Goal: Task Accomplishment & Management: Use online tool/utility

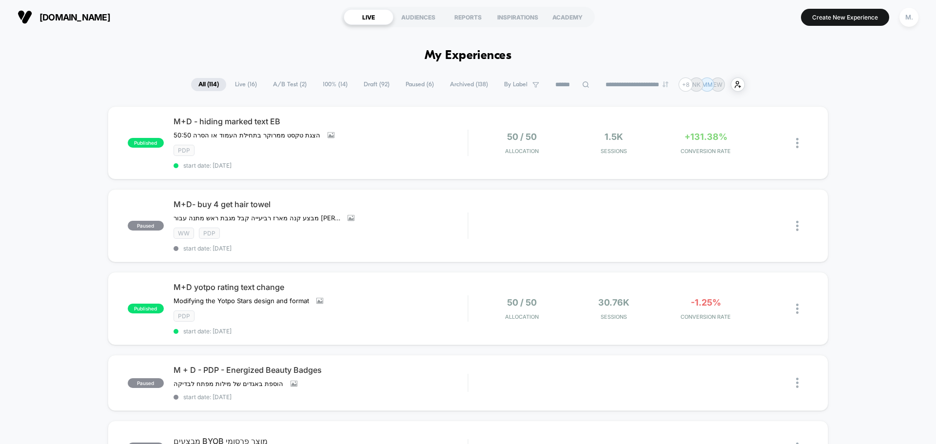
click at [365, 83] on span "Draft ( 92 )" at bounding box center [376, 84] width 40 height 13
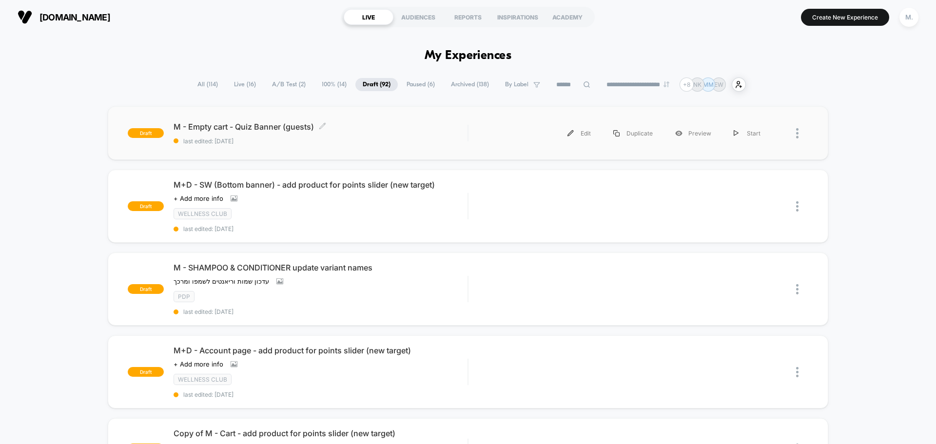
click at [366, 134] on div "M - Empty cart - Quiz Banner (guests) Click to edit experience details Click to…" at bounding box center [321, 133] width 294 height 23
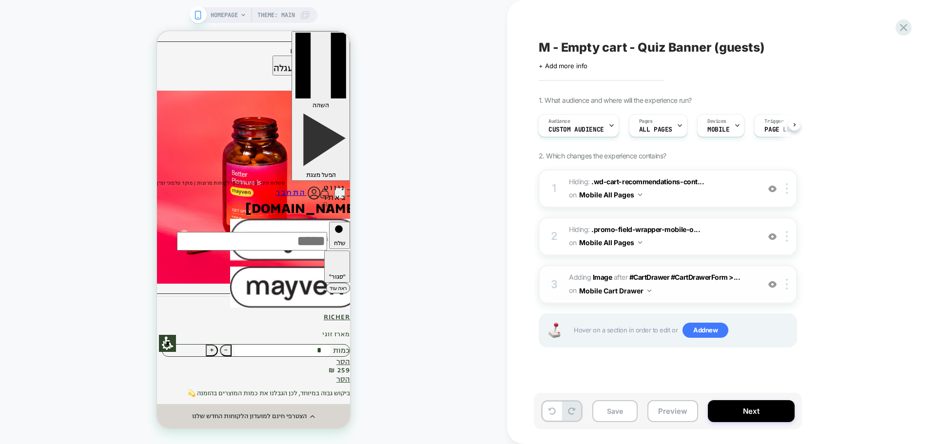
click at [686, 291] on span "#_loomi_addon_1757508271851 Adding Image AFTER #CartDrawer #CartDrawerForm >...…" at bounding box center [662, 284] width 186 height 26
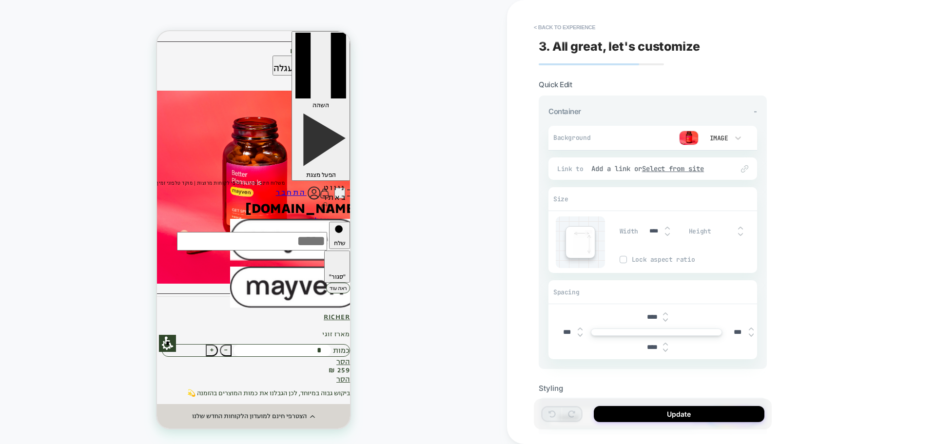
click at [687, 139] on img at bounding box center [688, 138] width 19 height 15
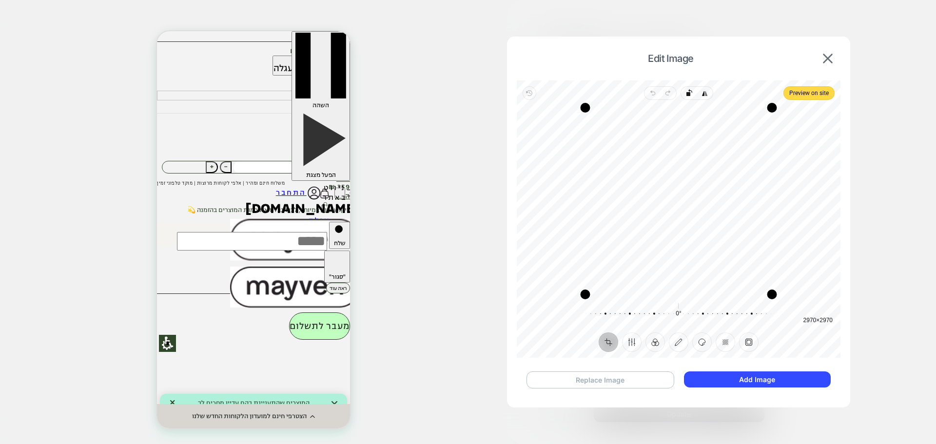
click at [634, 382] on button "Replace Image" at bounding box center [600, 379] width 148 height 17
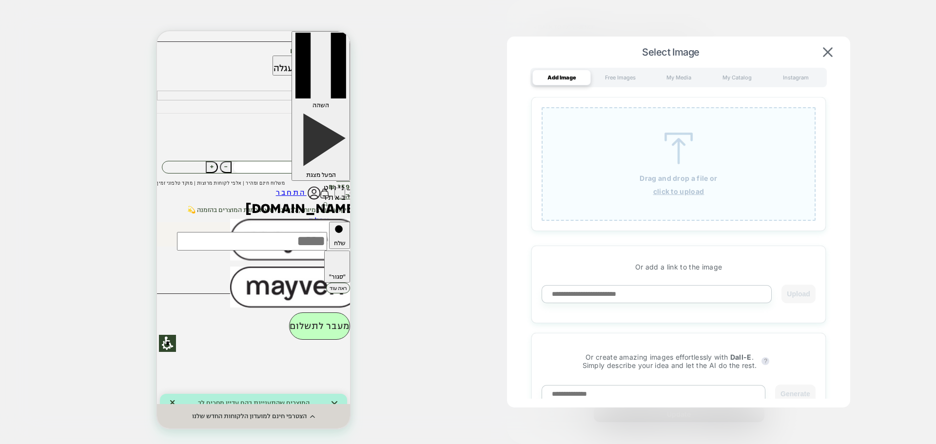
click at [711, 170] on div "Drag and drop a file or click to upload" at bounding box center [678, 164] width 274 height 114
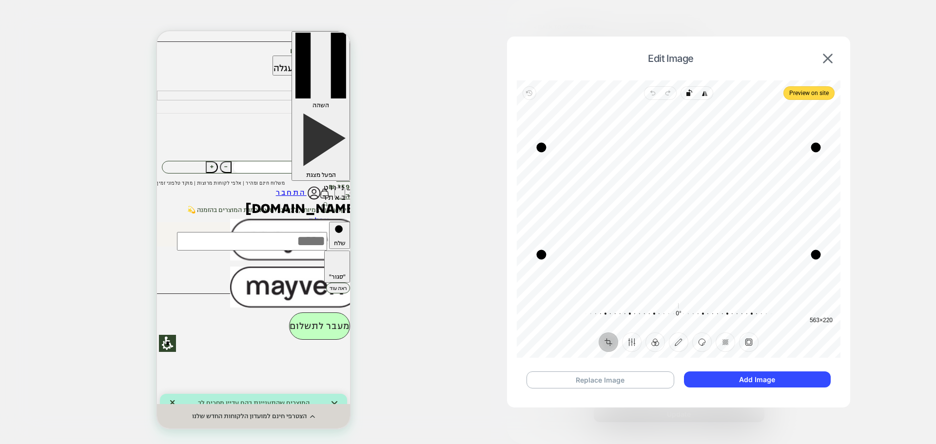
click at [460, 36] on div at bounding box center [468, 222] width 936 height 444
click at [745, 382] on button "Add Image" at bounding box center [757, 379] width 147 height 16
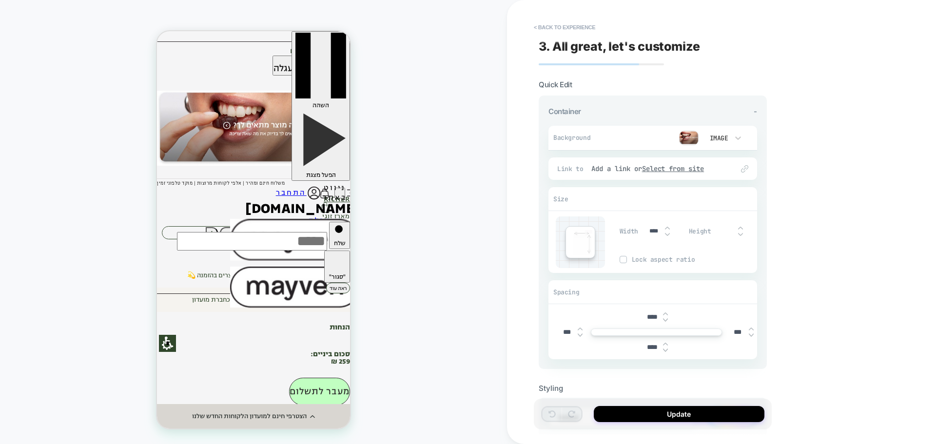
click at [328, 228] on span "1" at bounding box center [329, 231] width 2 height 7
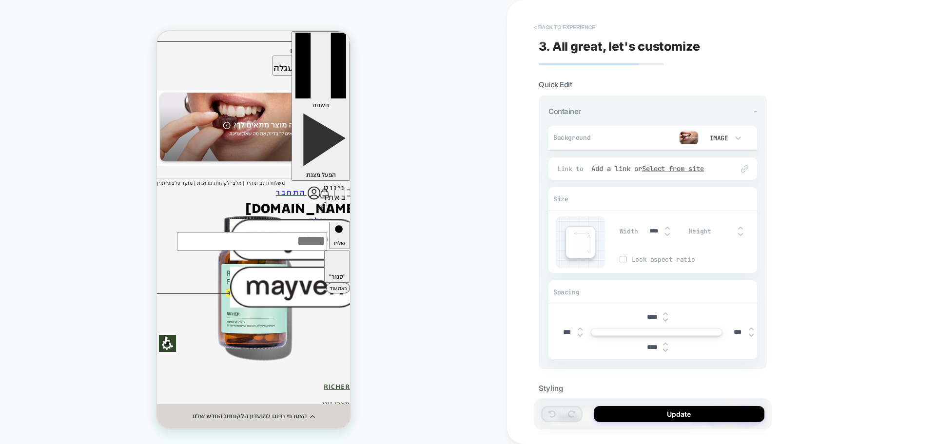
click at [534, 26] on button "< Back to experience" at bounding box center [564, 27] width 71 height 16
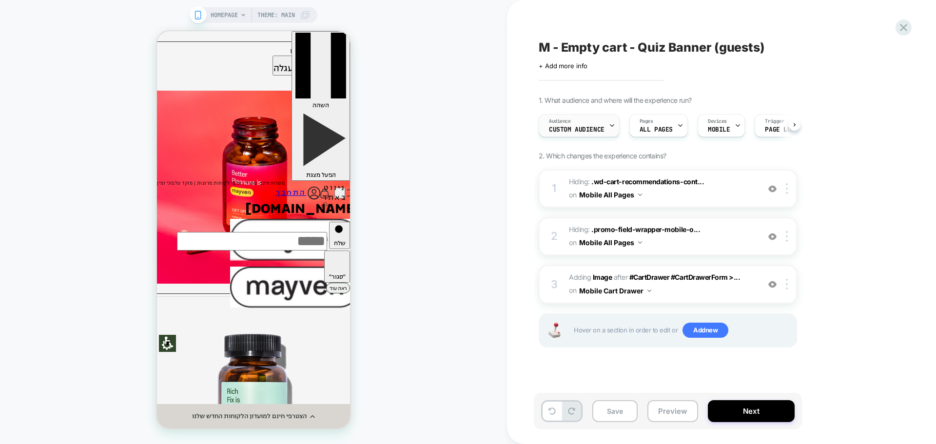
scroll to position [0, 0]
click at [601, 131] on span "Custom Audience" at bounding box center [576, 129] width 56 height 7
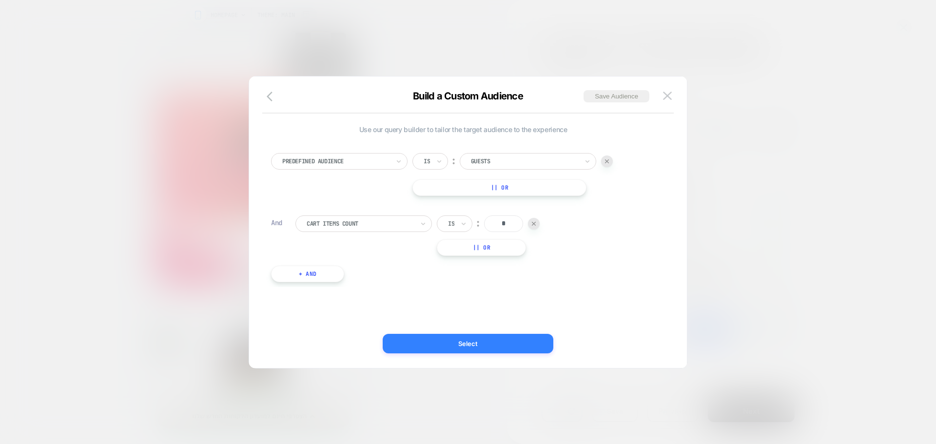
click at [435, 344] on button "Select" at bounding box center [468, 343] width 171 height 19
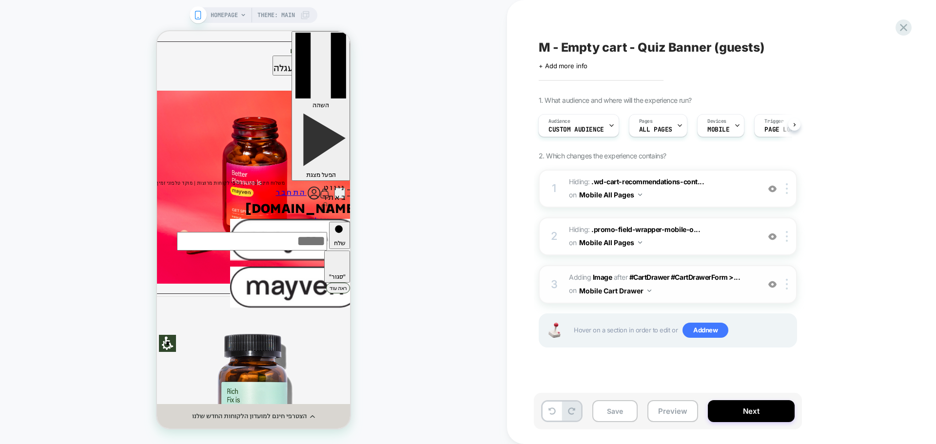
click at [704, 295] on span "#_loomi_addon_1757508271851 Adding Image AFTER #CartDrawer #CartDrawerForm >...…" at bounding box center [662, 284] width 186 height 26
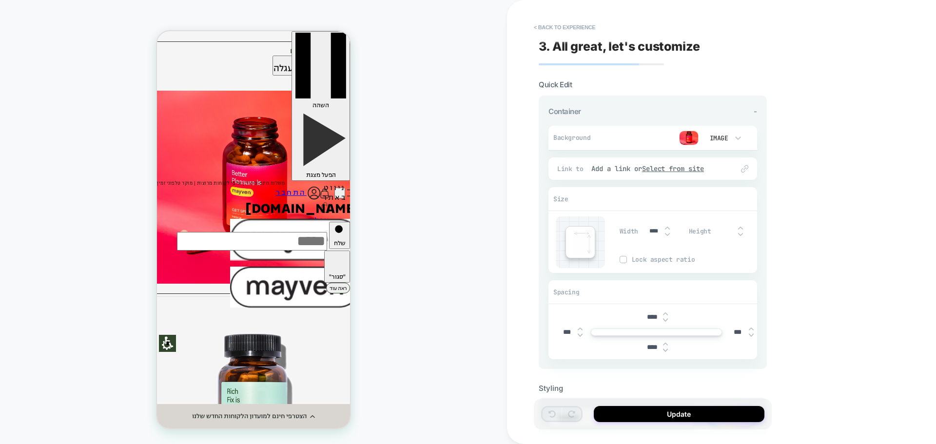
click at [697, 135] on img at bounding box center [688, 138] width 19 height 15
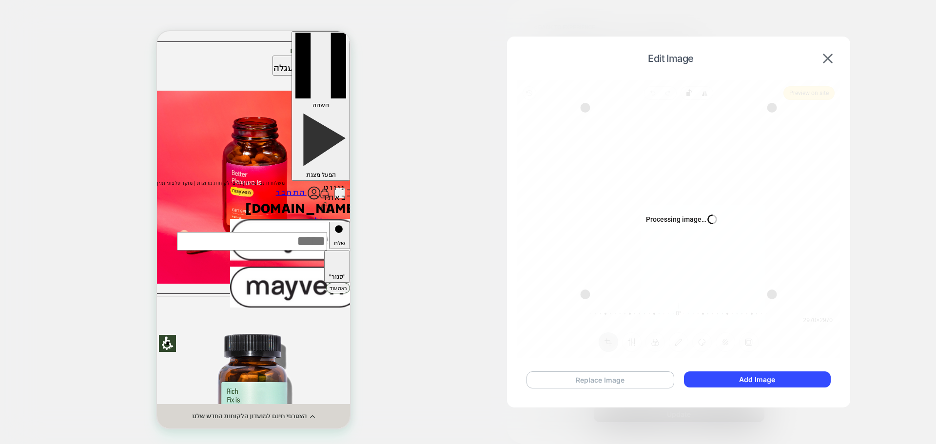
click at [639, 379] on button "Replace Image" at bounding box center [600, 379] width 148 height 17
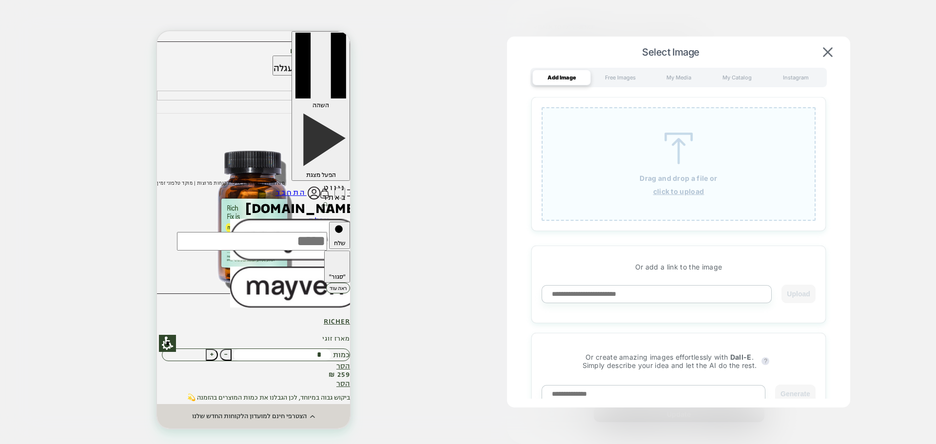
click at [693, 181] on p "Drag and drop a file or" at bounding box center [677, 178] width 77 height 8
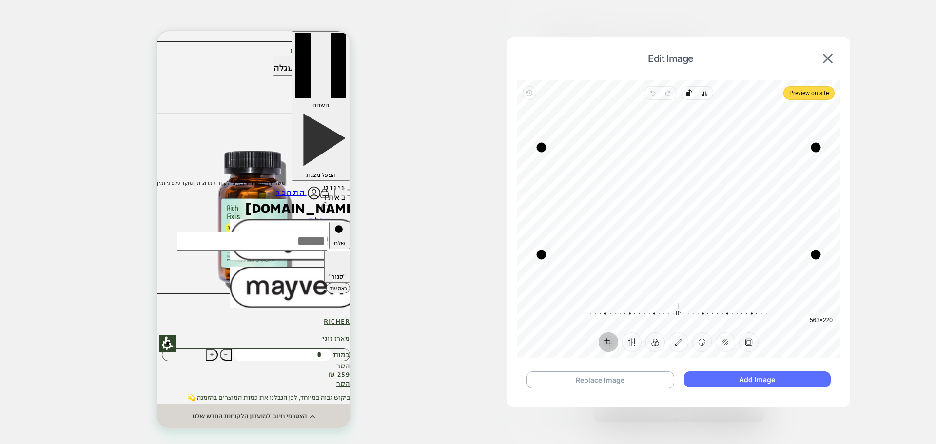
click at [748, 379] on button "Add Image" at bounding box center [757, 379] width 147 height 16
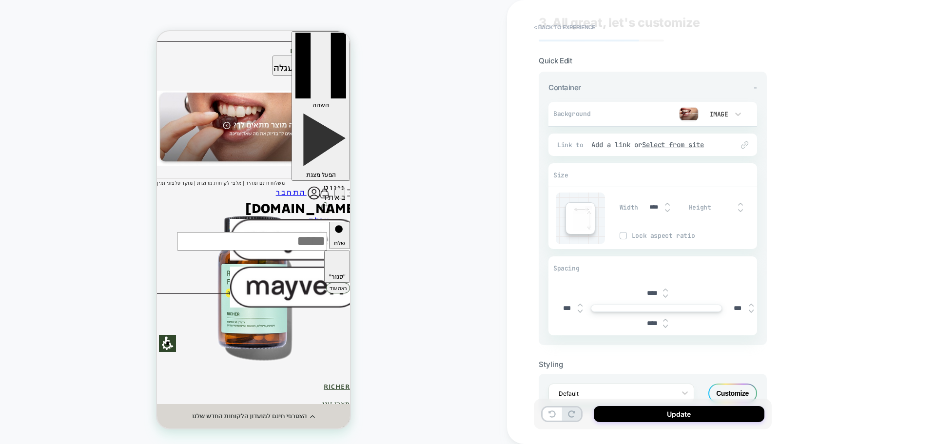
scroll to position [7, 0]
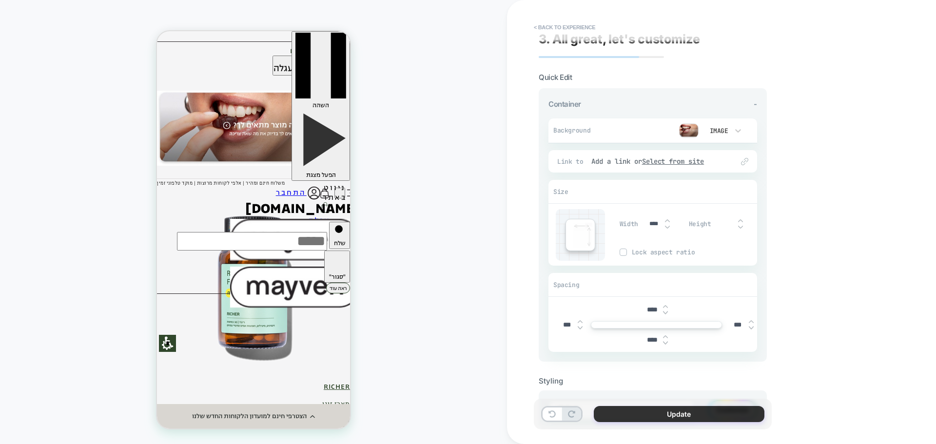
click at [680, 414] on button "Update" at bounding box center [679, 414] width 171 height 16
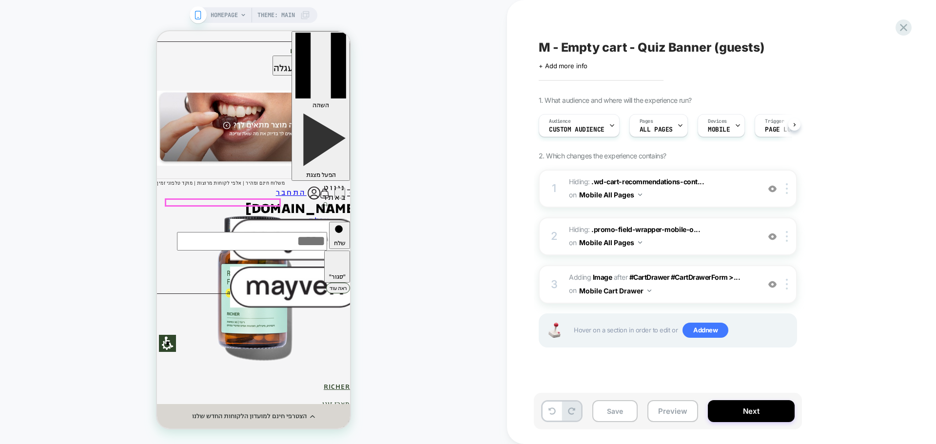
scroll to position [0, 0]
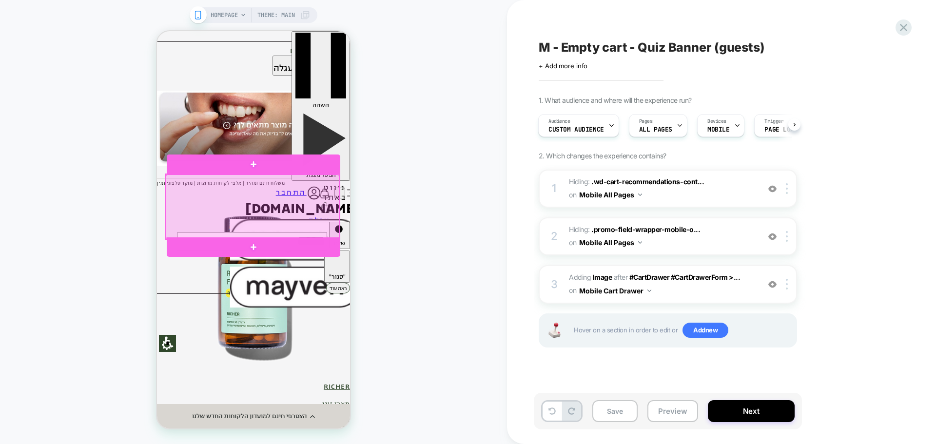
click at [314, 180] on div at bounding box center [253, 206] width 174 height 64
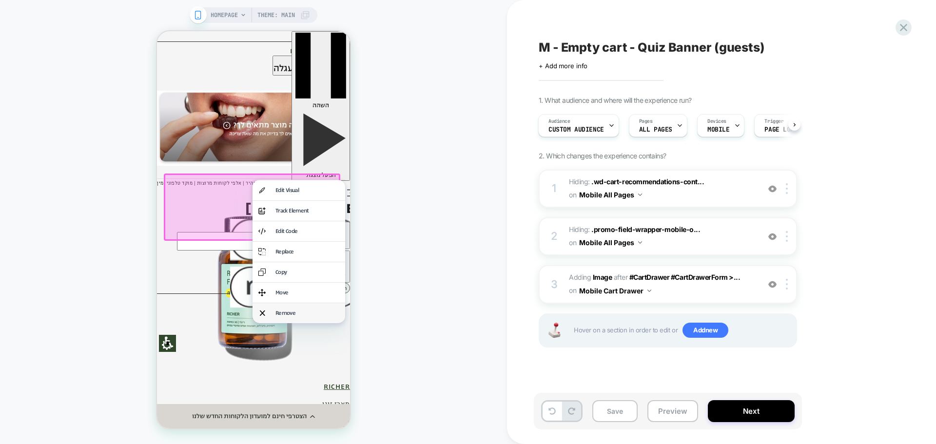
click at [300, 317] on div "Remove" at bounding box center [307, 313] width 64 height 8
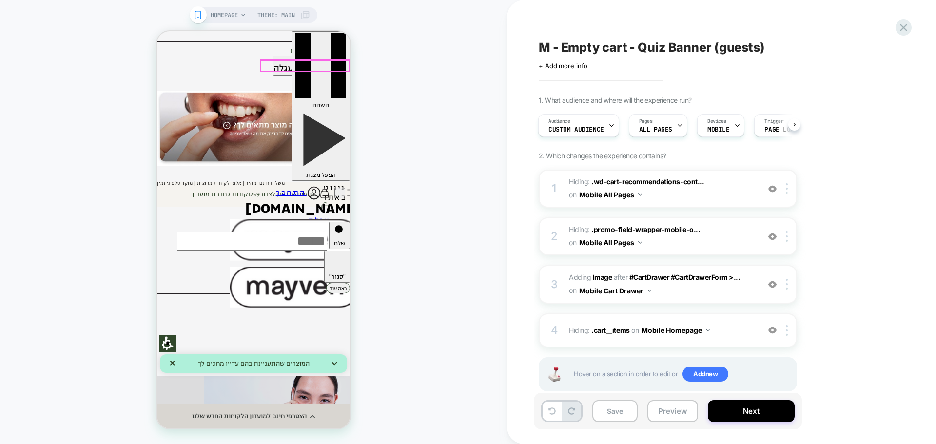
click at [321, 188] on img at bounding box center [324, 194] width 11 height 12
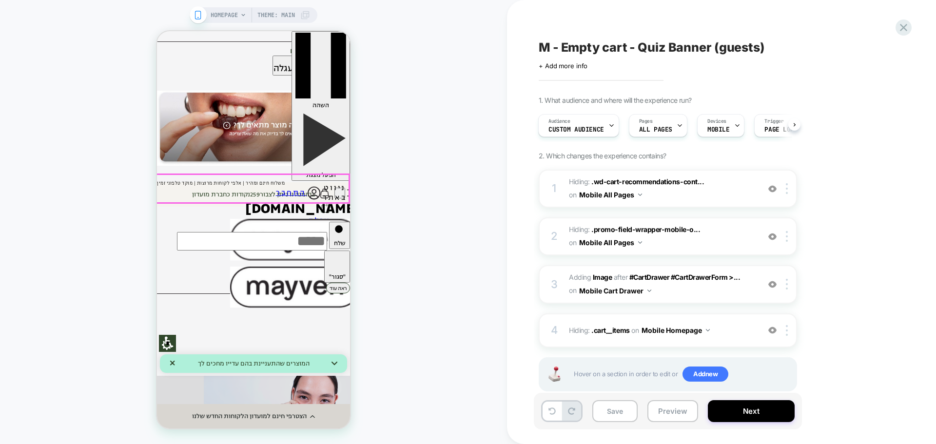
click at [337, 189] on div "בהזמנה זו ניתן לצבור 259 נקודות כחברת מועדון" at bounding box center [253, 194] width 193 height 24
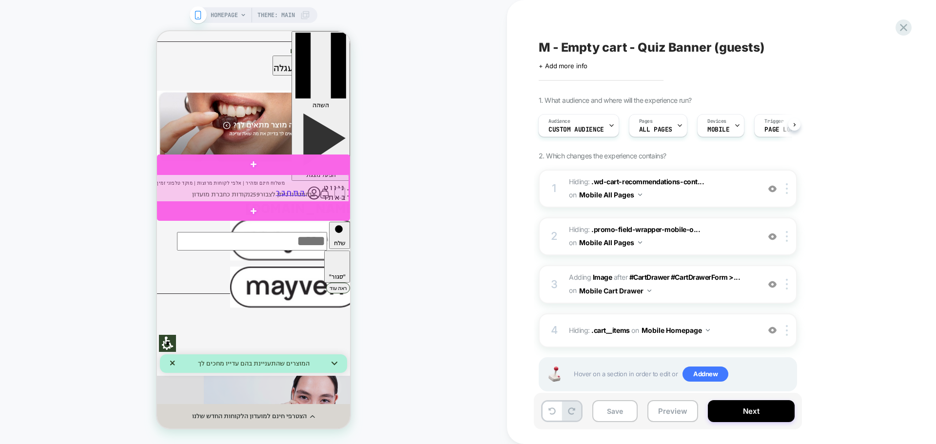
click at [333, 192] on div at bounding box center [252, 188] width 193 height 28
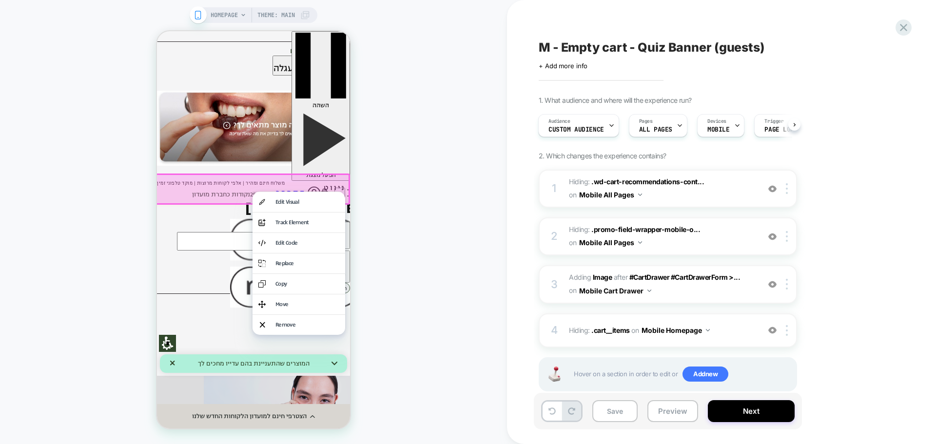
click at [467, 135] on div "HOMEPAGE Theme: MAIN" at bounding box center [253, 222] width 507 height 424
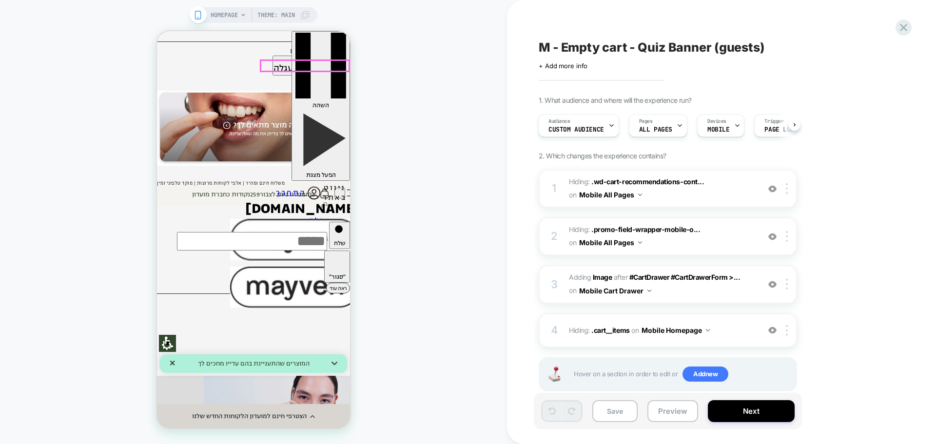
click at [322, 188] on img at bounding box center [324, 194] width 11 height 12
click at [672, 415] on button "Preview" at bounding box center [672, 411] width 51 height 22
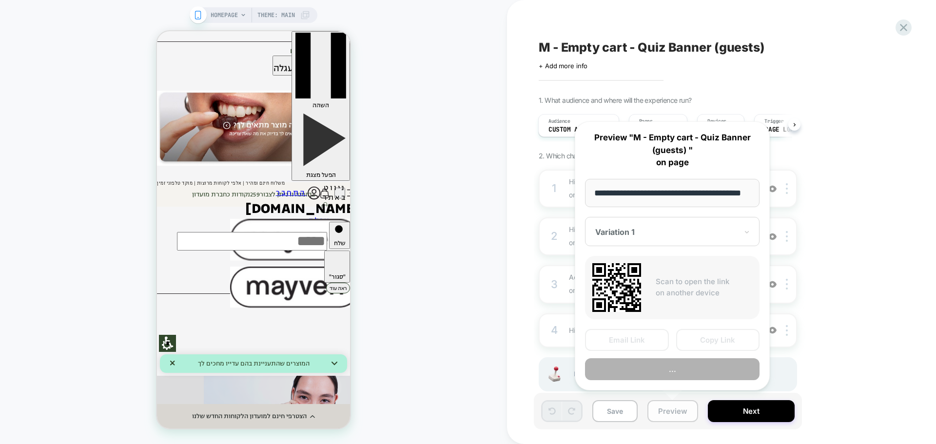
scroll to position [0, 24]
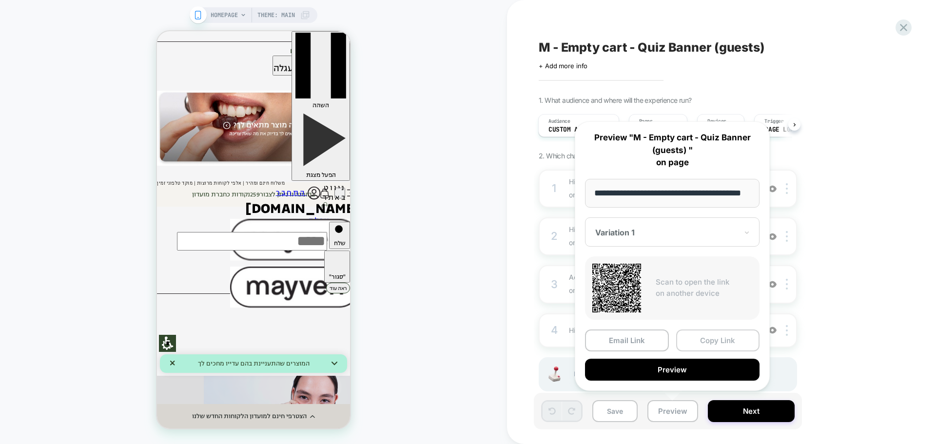
click at [713, 341] on button "Copy Link" at bounding box center [718, 340] width 84 height 22
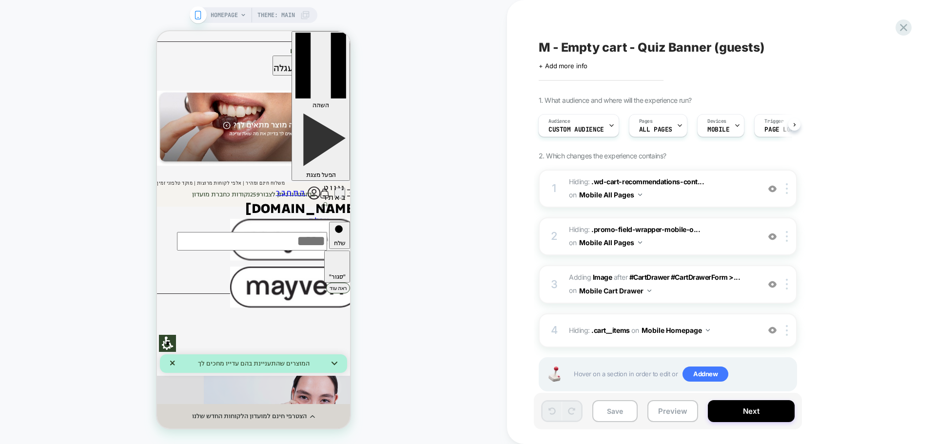
click at [457, 147] on div "HOMEPAGE Theme: MAIN" at bounding box center [253, 222] width 507 height 424
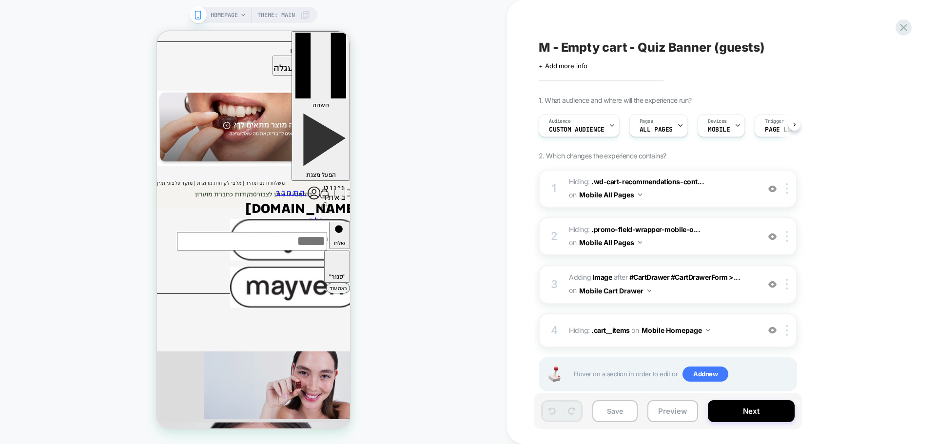
scroll to position [0, 0]
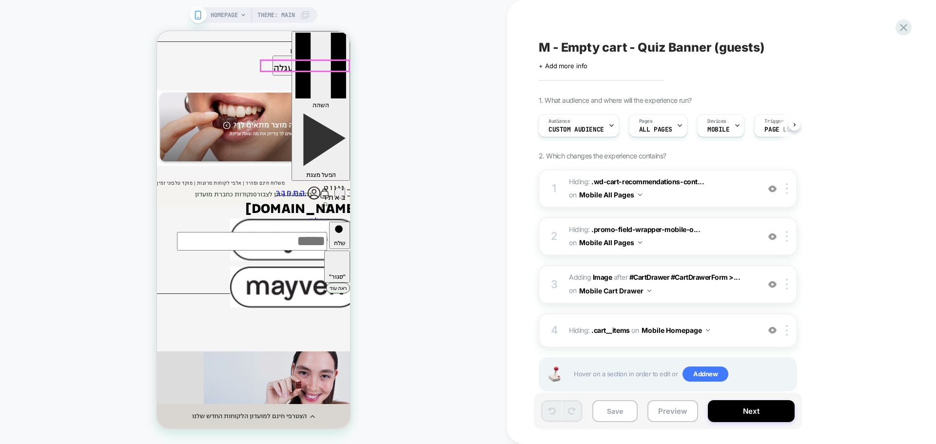
click at [324, 188] on img at bounding box center [324, 194] width 11 height 12
click at [680, 415] on button "Preview" at bounding box center [672, 411] width 51 height 22
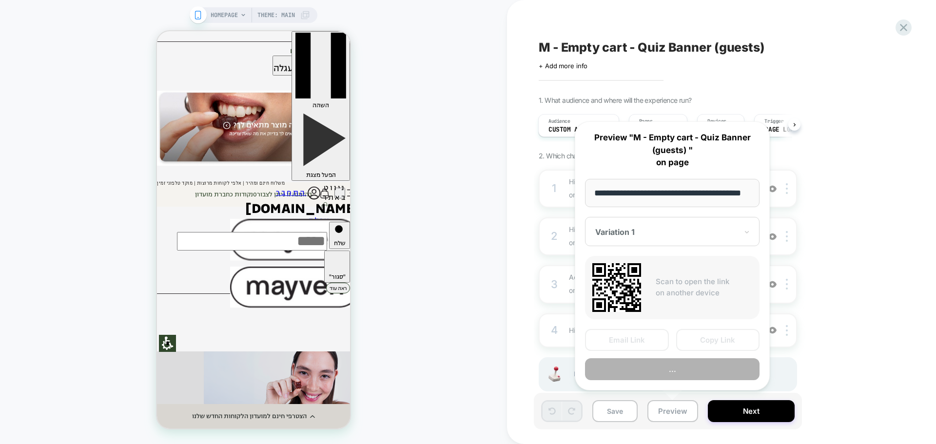
scroll to position [0, 24]
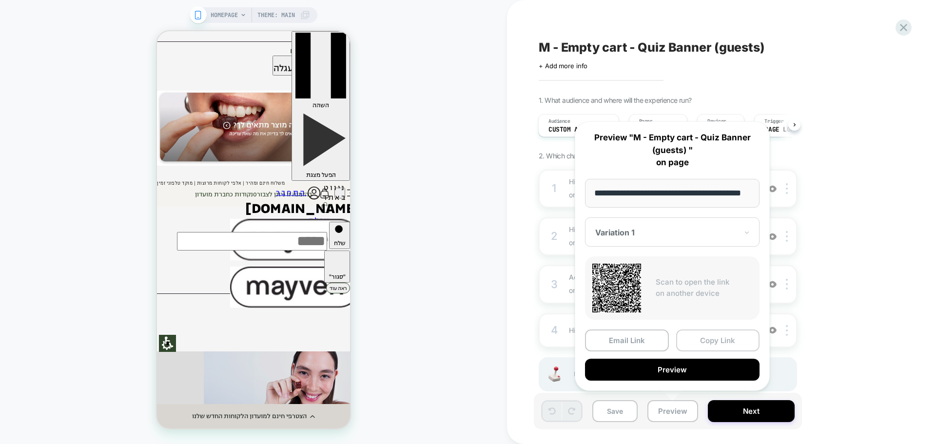
click at [714, 339] on button "Copy Link" at bounding box center [718, 340] width 84 height 22
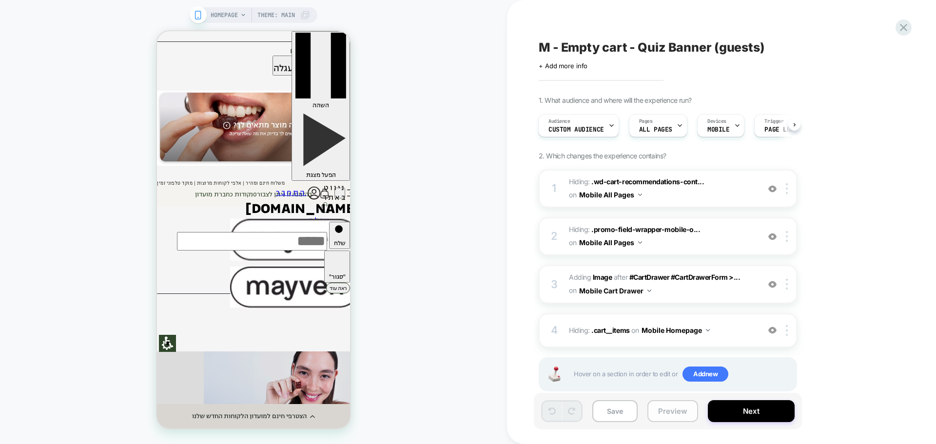
click at [683, 407] on button "Preview" at bounding box center [672, 411] width 51 height 22
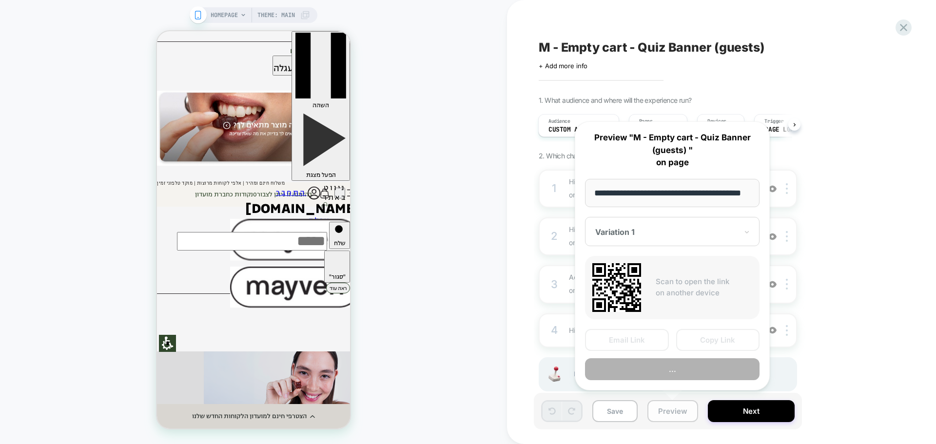
scroll to position [0, 24]
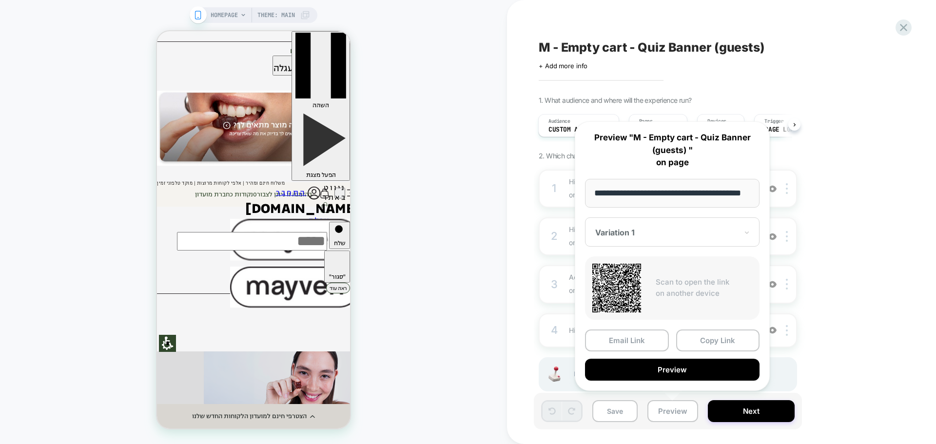
click at [705, 238] on div "Variation 1" at bounding box center [666, 233] width 144 height 12
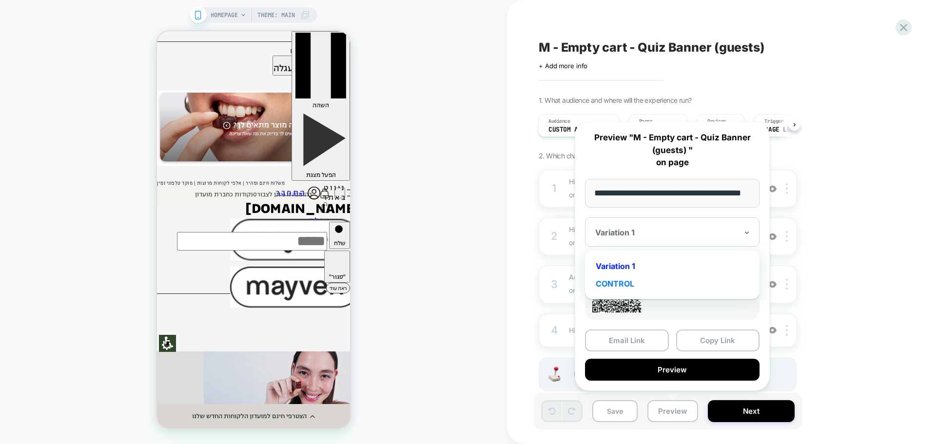
click at [680, 291] on div "CONTROL" at bounding box center [672, 284] width 165 height 18
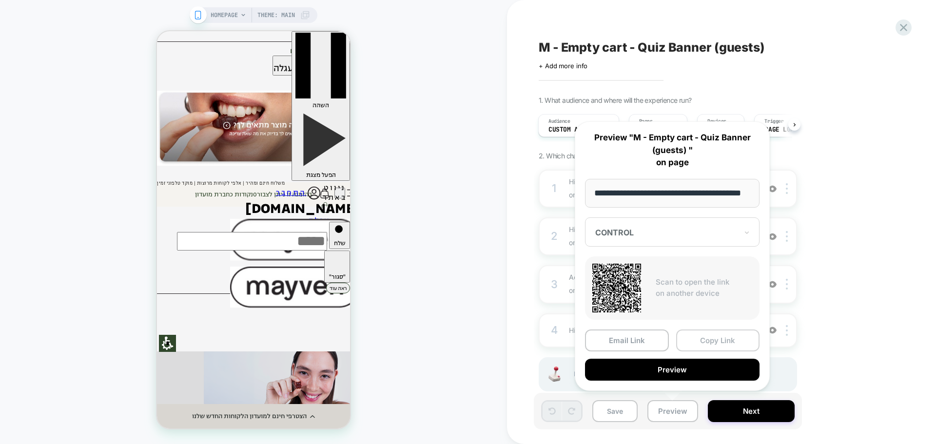
click at [707, 342] on button "Copy Link" at bounding box center [718, 340] width 84 height 22
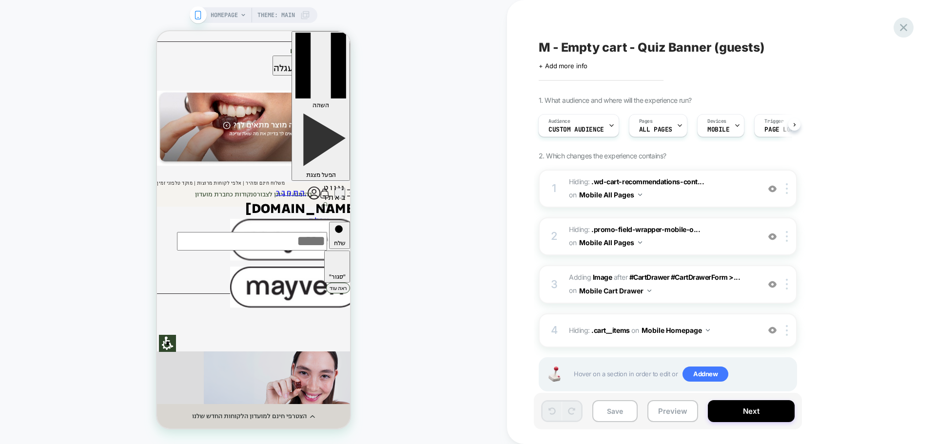
click at [900, 26] on icon at bounding box center [903, 27] width 13 height 13
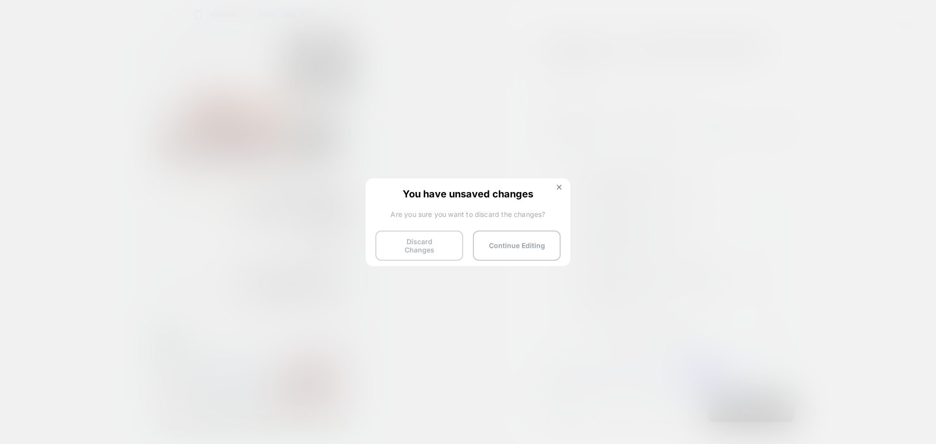
click at [426, 242] on button "Discard Changes" at bounding box center [419, 246] width 88 height 30
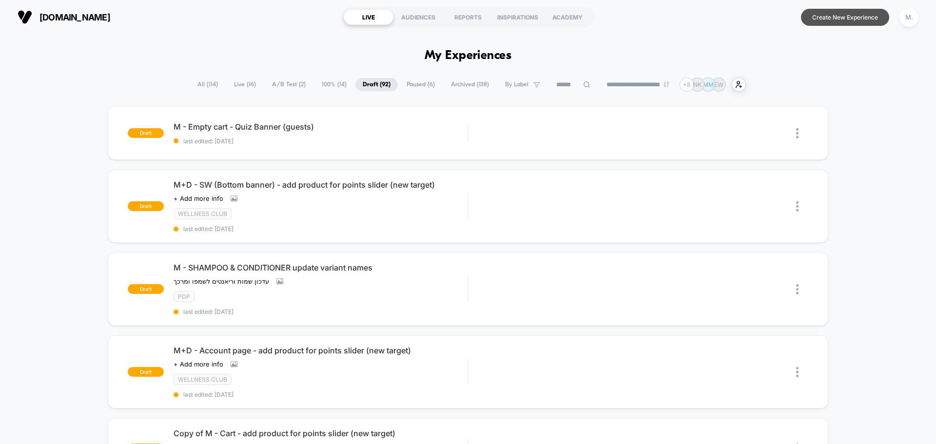
click at [841, 20] on button "Create New Experience" at bounding box center [845, 17] width 88 height 17
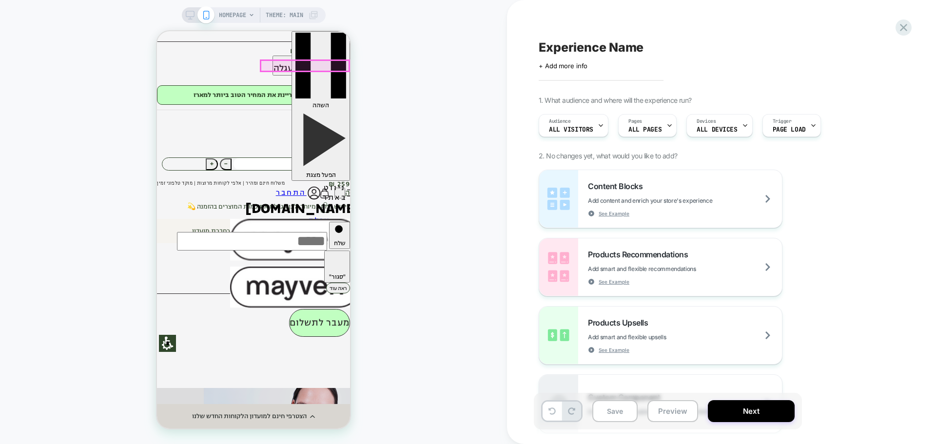
click at [323, 188] on img at bounding box center [324, 194] width 11 height 12
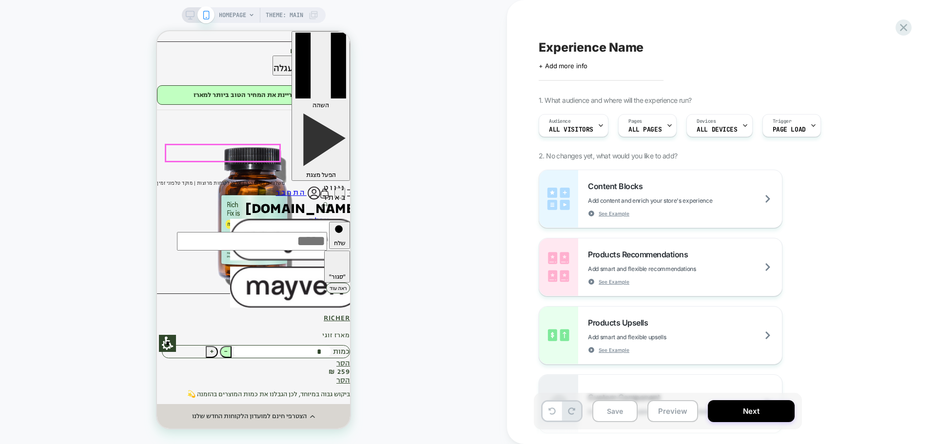
click at [231, 346] on button "−" at bounding box center [226, 352] width 12 height 12
type input "*"
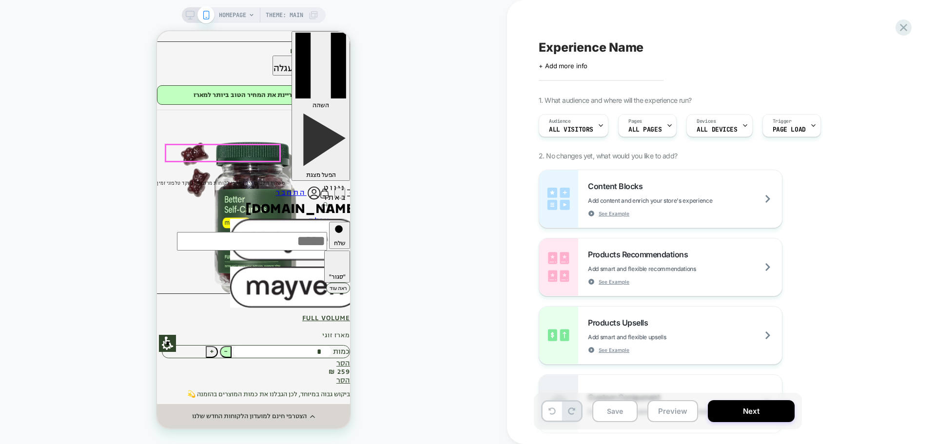
click at [228, 346] on span "−" at bounding box center [226, 352] width 4 height 12
type input "*"
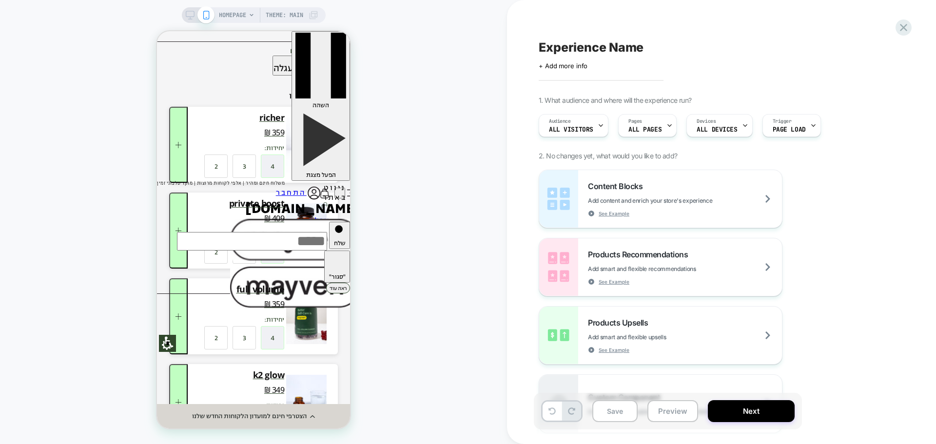
click at [578, 49] on span "Experience Name" at bounding box center [591, 47] width 105 height 15
type textarea "**********"
click at [599, 68] on div "+ Add more info" at bounding box center [636, 66] width 195 height 8
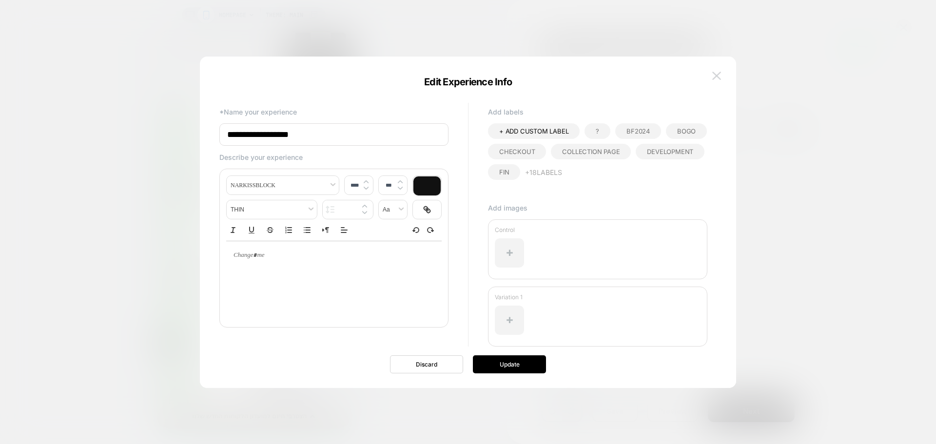
click at [721, 74] on button at bounding box center [716, 76] width 15 height 15
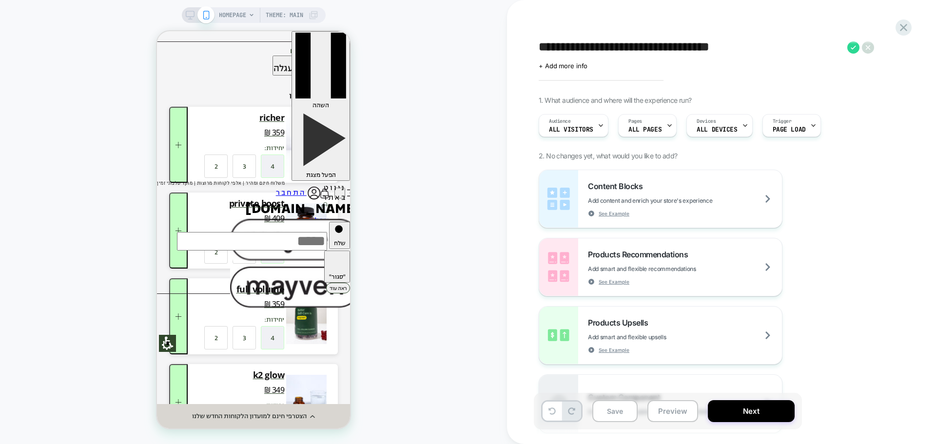
click at [791, 48] on textarea "**********" at bounding box center [691, 47] width 304 height 15
click at [848, 48] on icon at bounding box center [853, 47] width 12 height 12
click at [570, 67] on span "+ Add more info" at bounding box center [563, 66] width 49 height 8
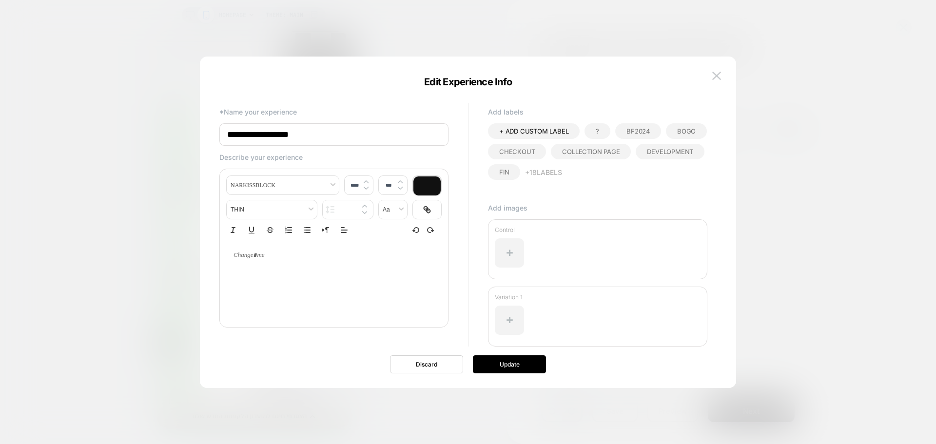
click at [342, 139] on input "**********" at bounding box center [333, 134] width 229 height 22
click at [345, 139] on input "**********" at bounding box center [333, 134] width 229 height 22
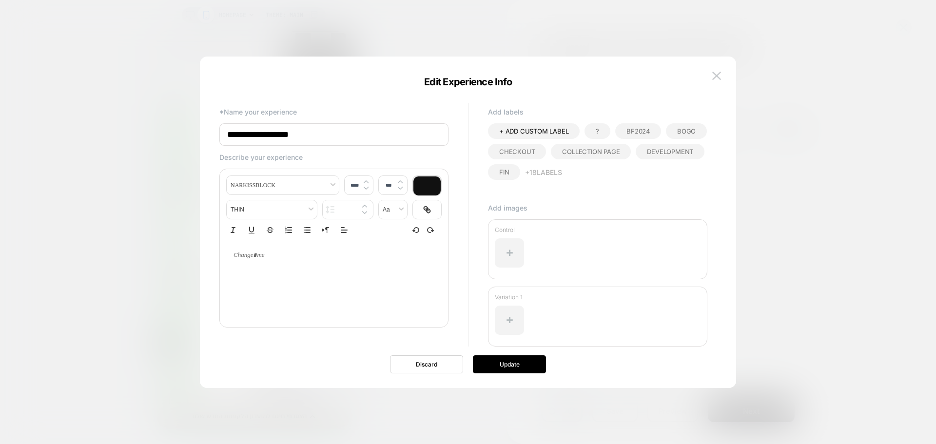
click at [345, 139] on input "**********" at bounding box center [333, 134] width 229 height 22
paste input "**********"
type input "**********"
type input "****"
click at [356, 257] on p at bounding box center [330, 255] width 189 height 9
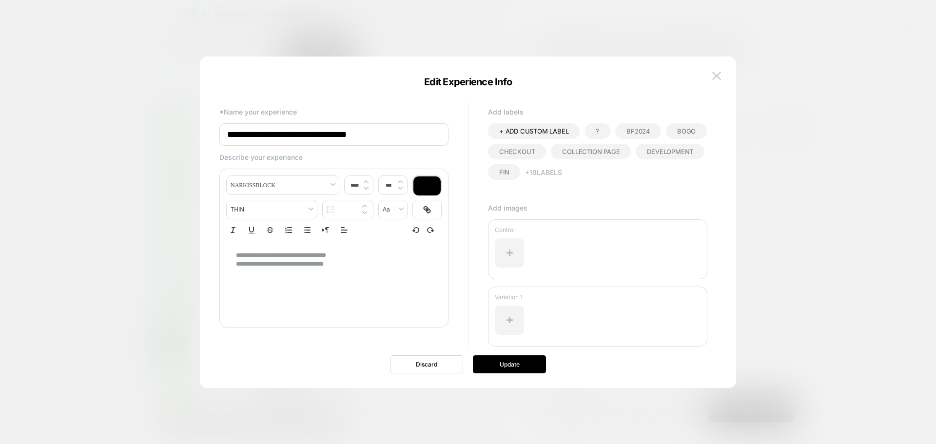
click at [553, 173] on button "+ 18 Labels" at bounding box center [543, 172] width 37 height 16
click at [580, 166] on span "mini cart" at bounding box center [569, 164] width 32 height 8
click at [508, 315] on div at bounding box center [509, 320] width 29 height 29
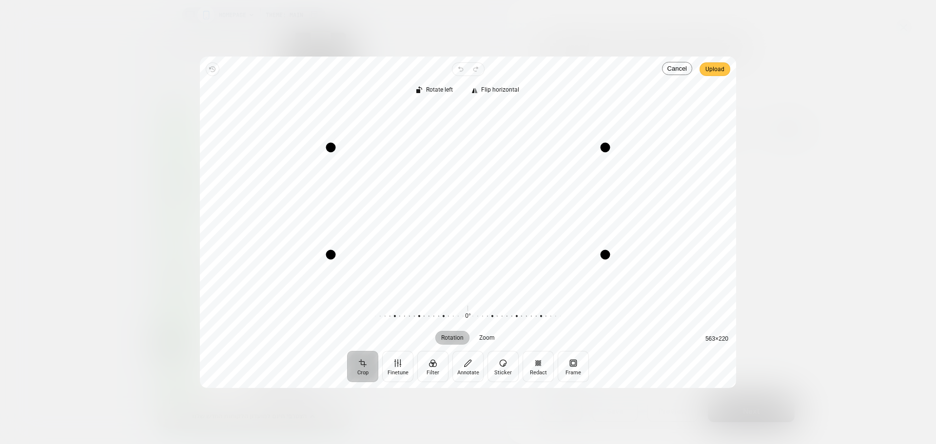
click at [719, 70] on span "Upload" at bounding box center [714, 69] width 19 height 12
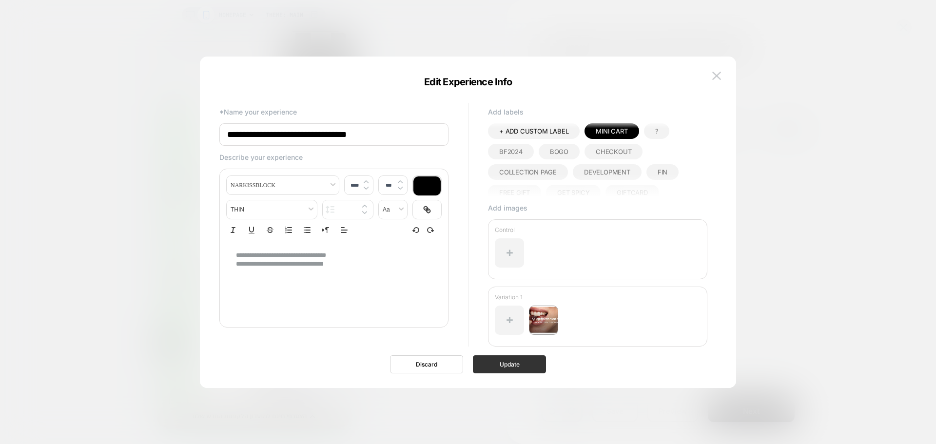
click at [497, 364] on button "Update" at bounding box center [509, 364] width 73 height 18
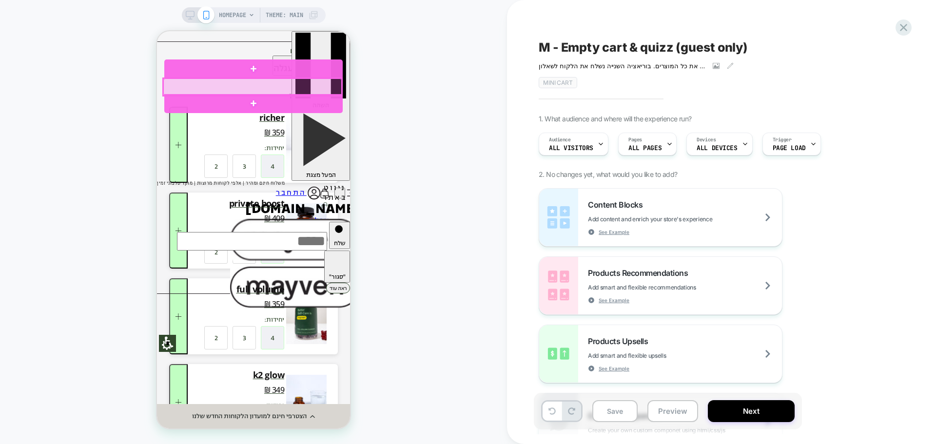
click at [299, 85] on div at bounding box center [252, 86] width 178 height 17
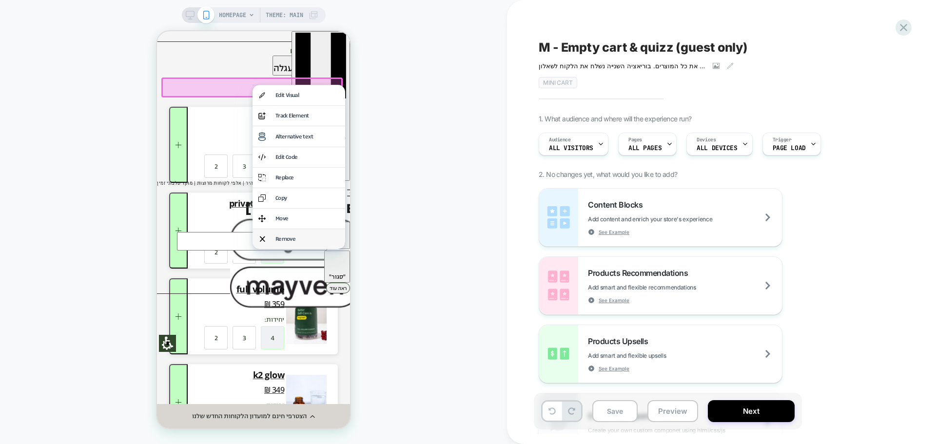
click at [288, 248] on div "Remove" at bounding box center [298, 239] width 93 height 20
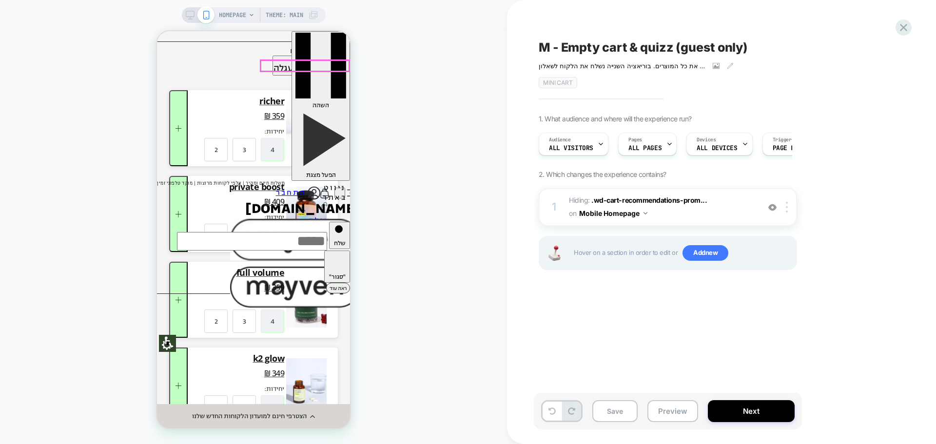
click at [323, 188] on img at bounding box center [324, 194] width 11 height 12
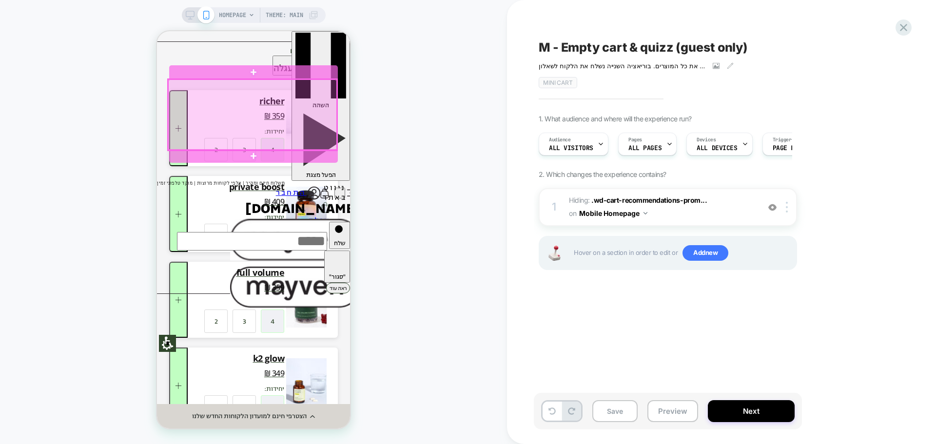
click at [320, 84] on div at bounding box center [252, 114] width 169 height 71
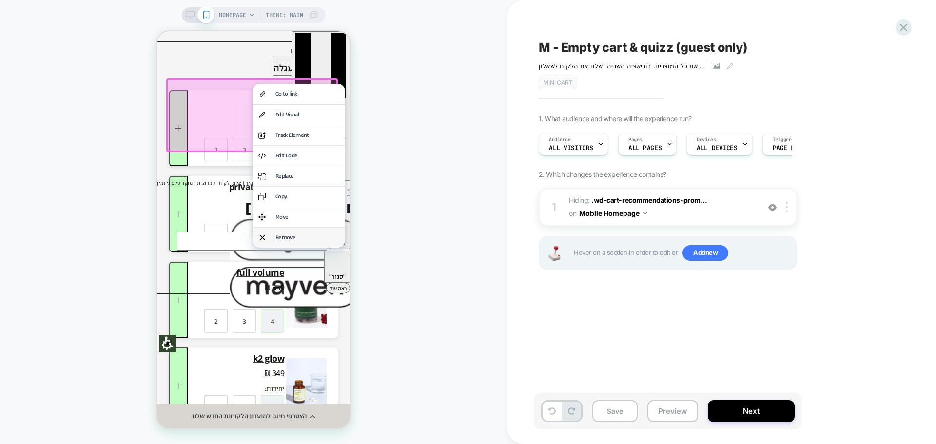
click at [304, 239] on div "Remove" at bounding box center [307, 237] width 64 height 8
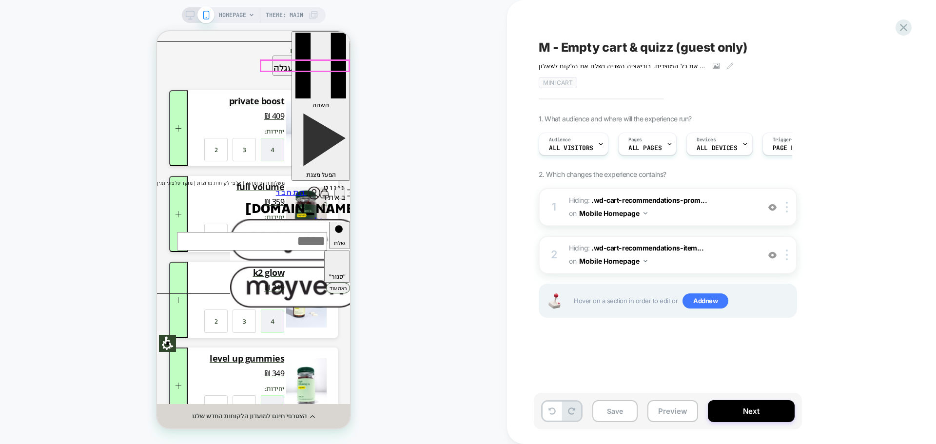
click at [321, 188] on img at bounding box center [324, 194] width 11 height 12
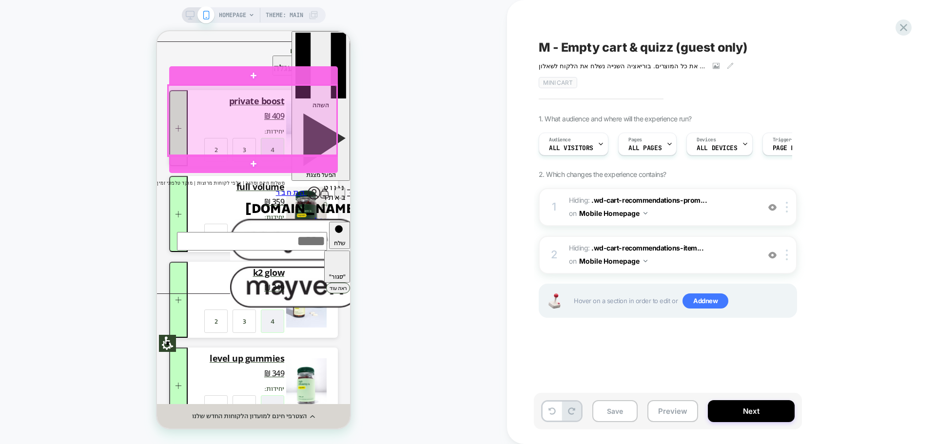
click at [335, 90] on div at bounding box center [252, 120] width 169 height 71
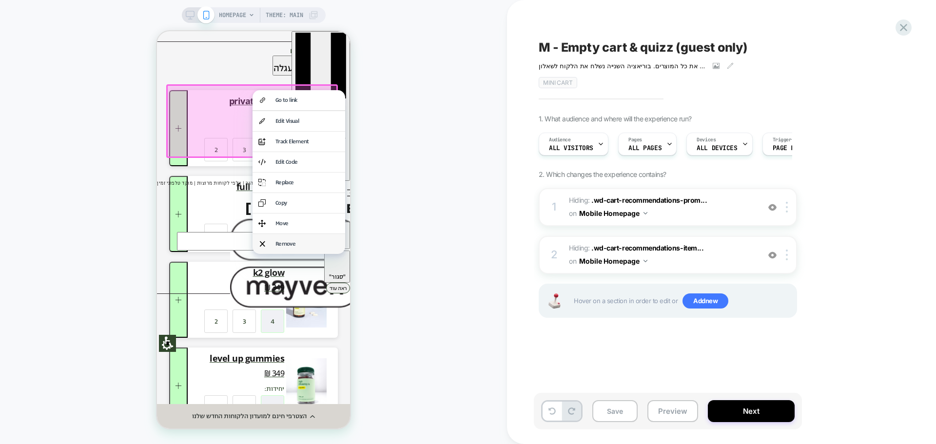
click at [316, 244] on div "Remove" at bounding box center [307, 244] width 64 height 8
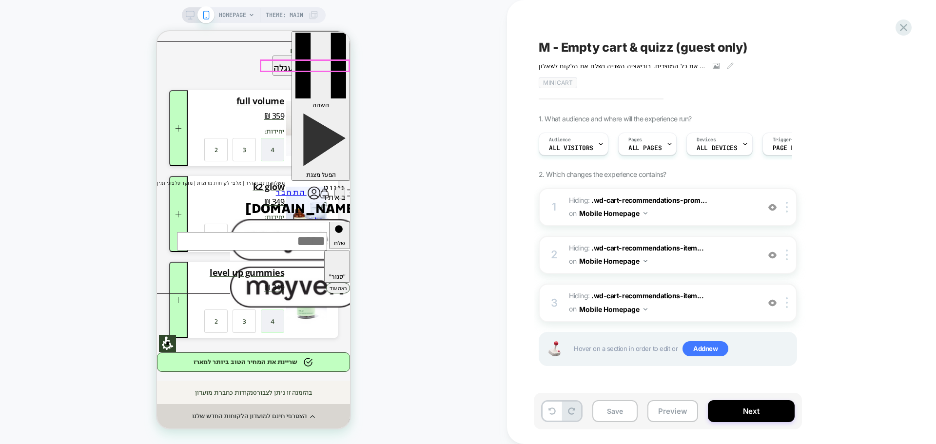
click at [322, 188] on img at bounding box center [324, 194] width 11 height 12
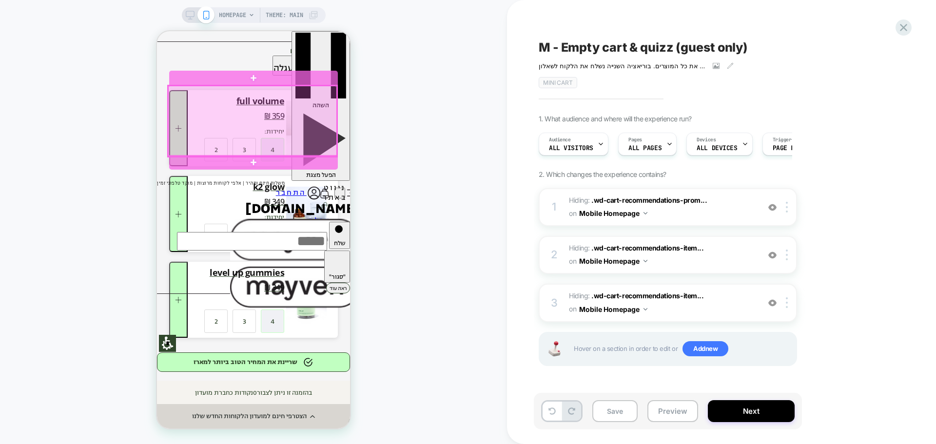
click at [331, 103] on div at bounding box center [252, 121] width 169 height 71
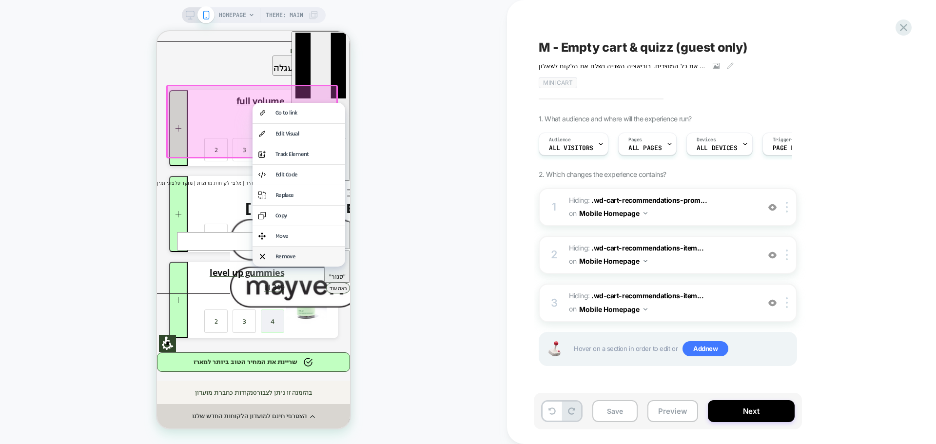
click at [278, 261] on div "Remove" at bounding box center [307, 256] width 64 height 8
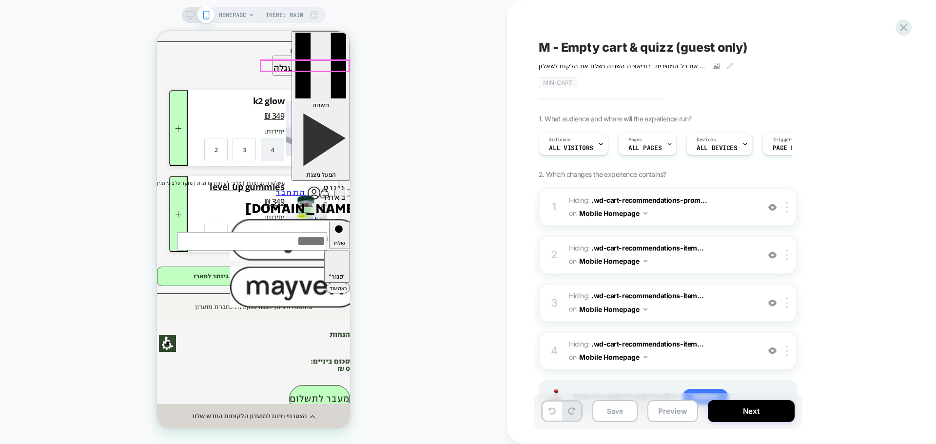
click at [322, 188] on img at bounding box center [324, 194] width 11 height 12
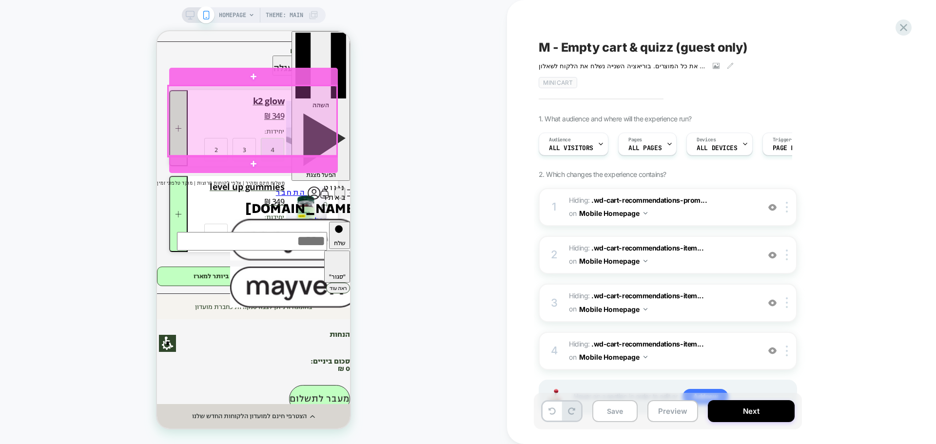
click at [331, 129] on div at bounding box center [252, 121] width 169 height 71
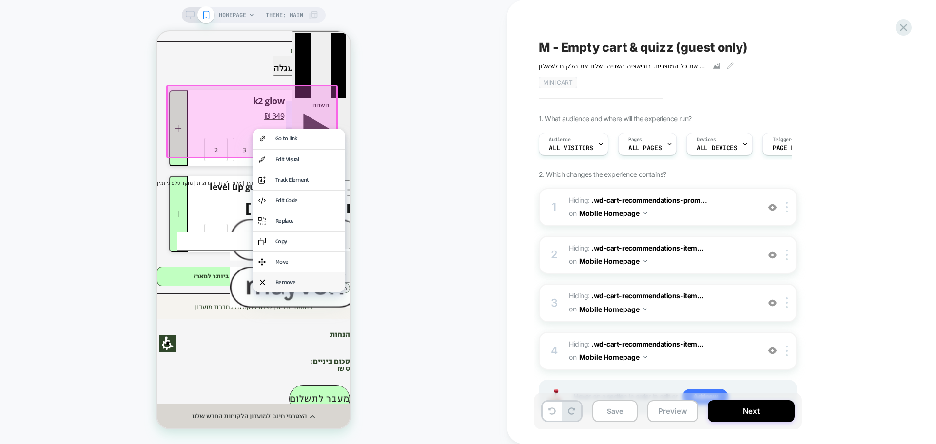
click at [276, 287] on div "Remove" at bounding box center [307, 282] width 64 height 8
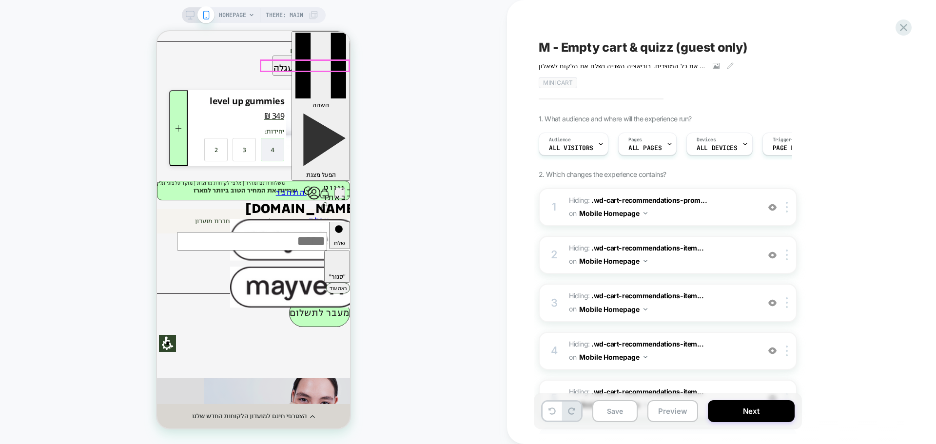
click at [323, 188] on span "עגלה 0" at bounding box center [320, 212] width 22 height 48
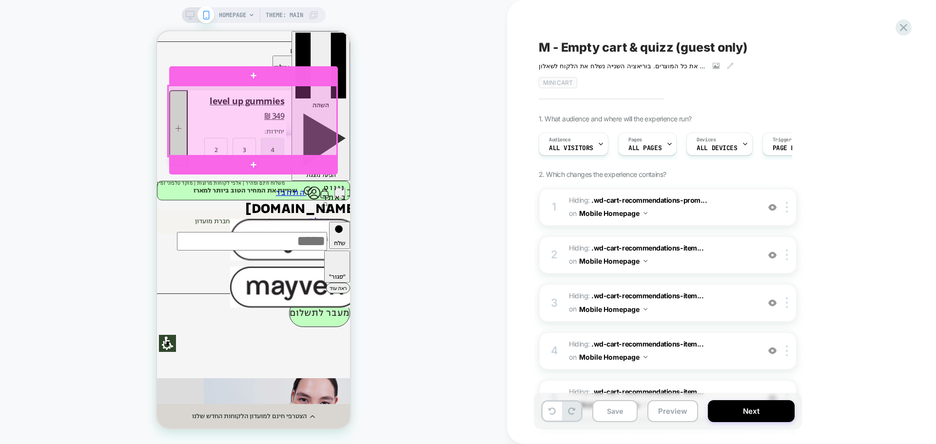
click at [333, 116] on div at bounding box center [252, 121] width 169 height 71
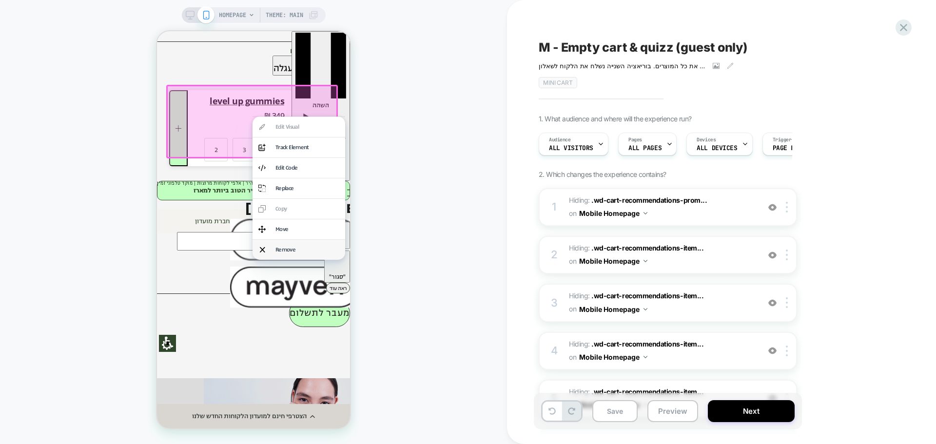
click at [296, 248] on div "Remove" at bounding box center [298, 250] width 93 height 20
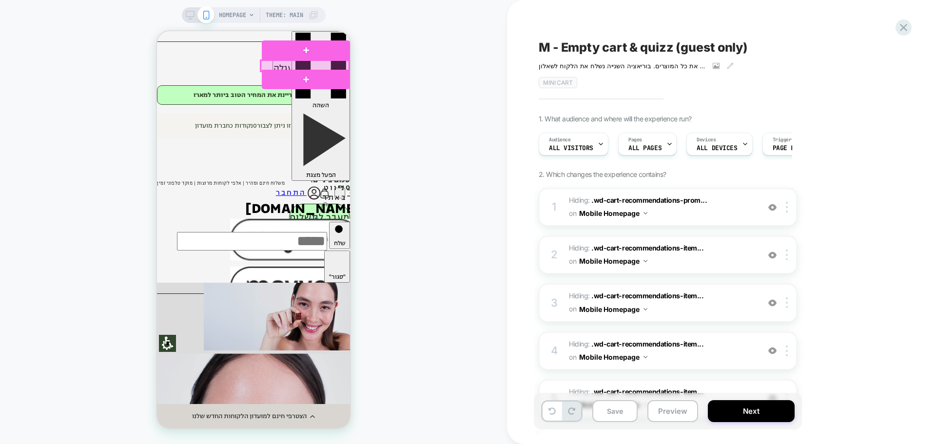
click at [320, 68] on div at bounding box center [305, 65] width 88 height 11
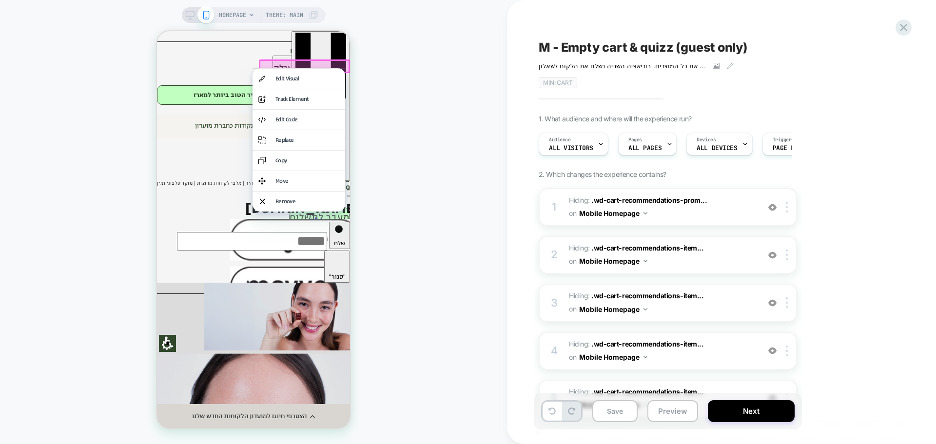
click at [321, 64] on div at bounding box center [304, 66] width 91 height 14
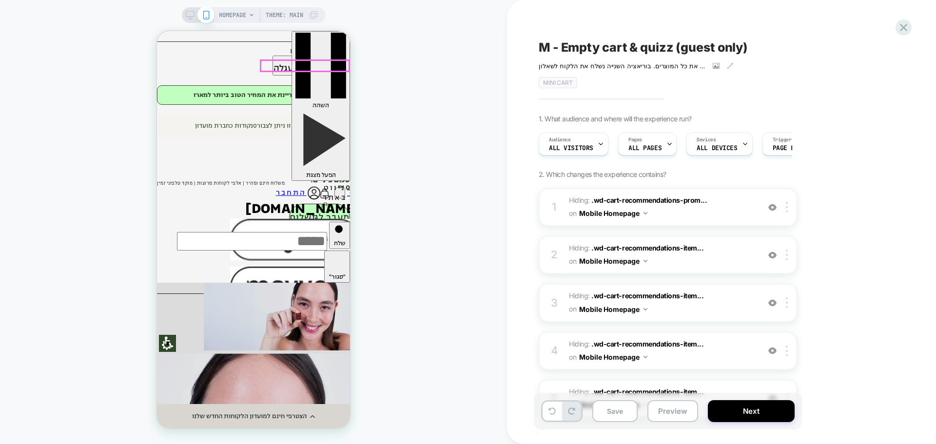
click at [321, 64] on div at bounding box center [305, 65] width 88 height 11
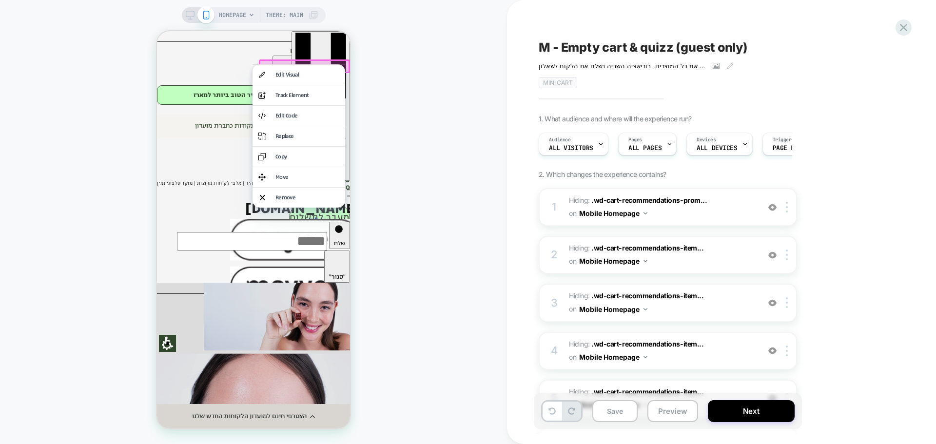
click at [433, 91] on div "HOMEPAGE Theme: MAIN" at bounding box center [253, 222] width 507 height 424
click at [413, 105] on div "HOMEPAGE Theme: MAIN" at bounding box center [253, 222] width 507 height 424
click at [438, 227] on div "HOMEPAGE Theme: MAIN" at bounding box center [253, 222] width 507 height 424
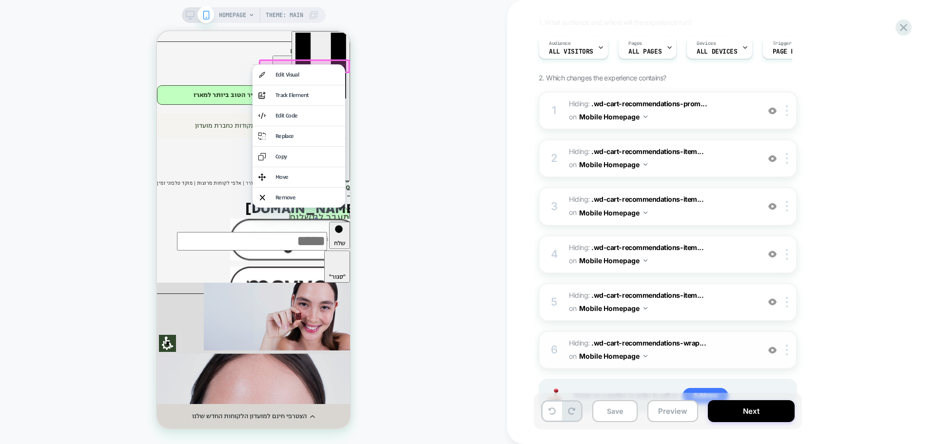
scroll to position [139, 0]
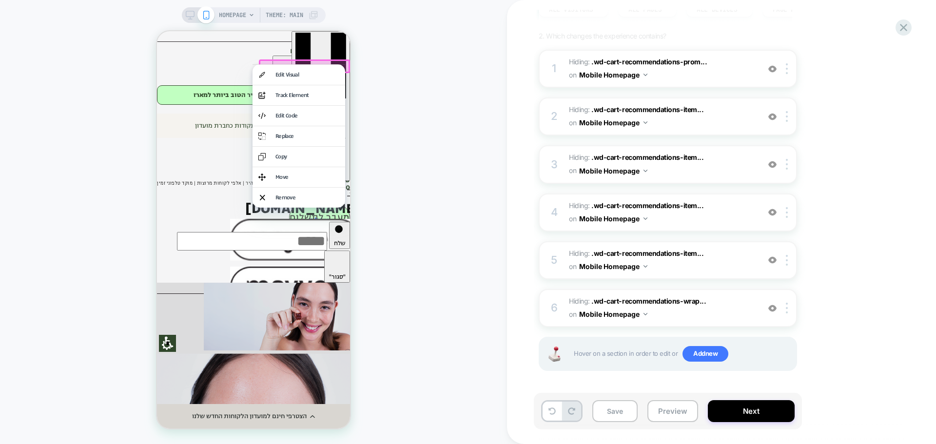
click at [412, 204] on div "HOMEPAGE Theme: MAIN" at bounding box center [253, 222] width 507 height 424
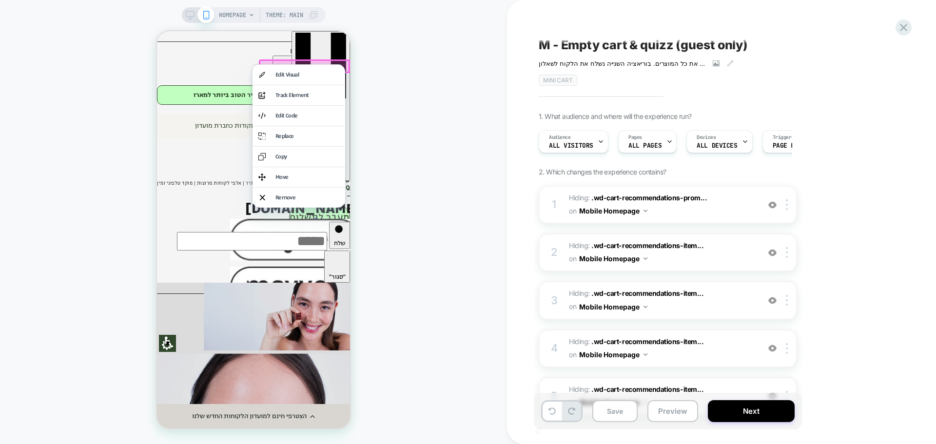
scroll to position [0, 0]
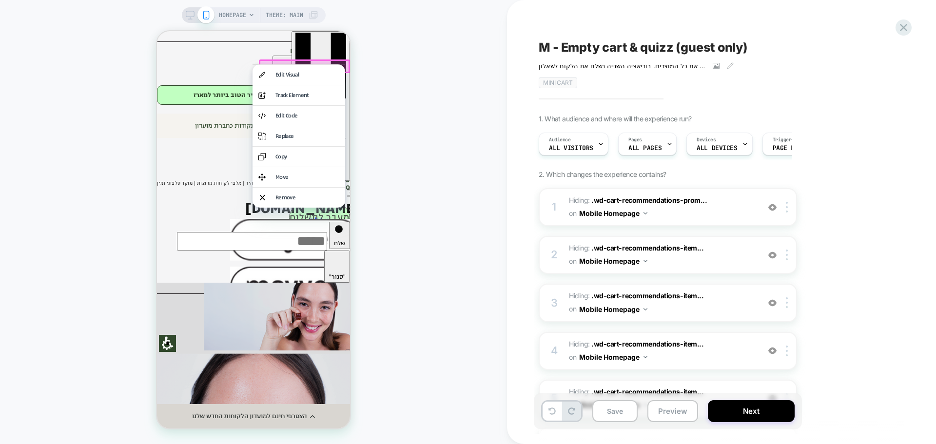
click at [440, 144] on div "HOMEPAGE Theme: MAIN" at bounding box center [253, 222] width 507 height 424
click at [615, 407] on button "Save" at bounding box center [614, 411] width 45 height 22
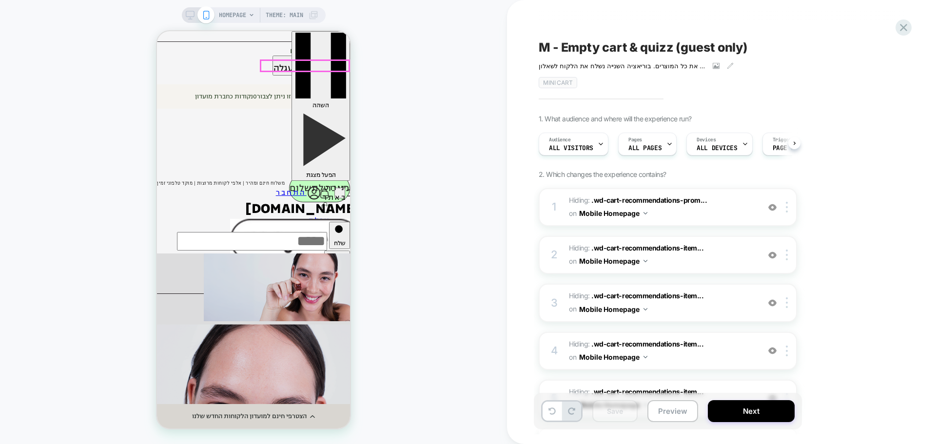
scroll to position [0, 0]
click at [321, 188] on img at bounding box center [324, 194] width 11 height 12
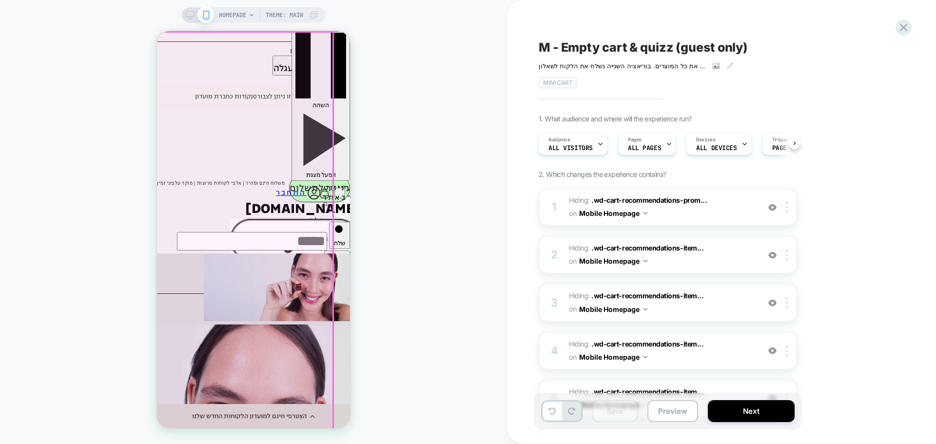
scroll to position [0, 0]
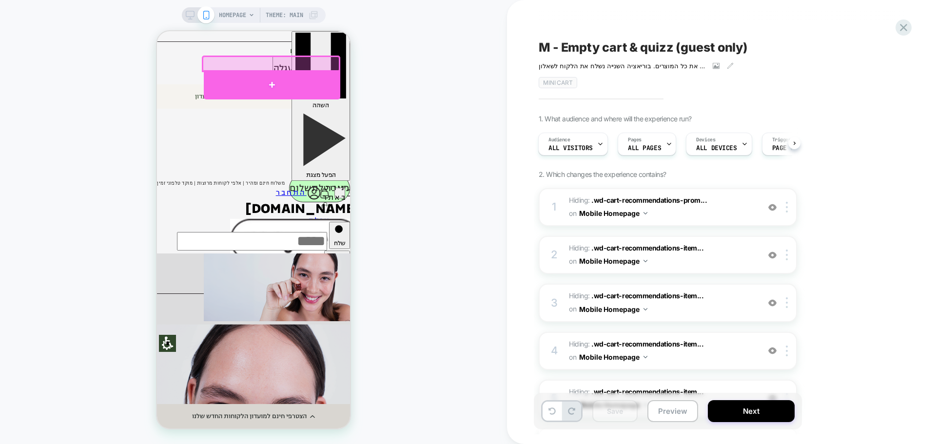
click at [300, 82] on div at bounding box center [272, 84] width 136 height 29
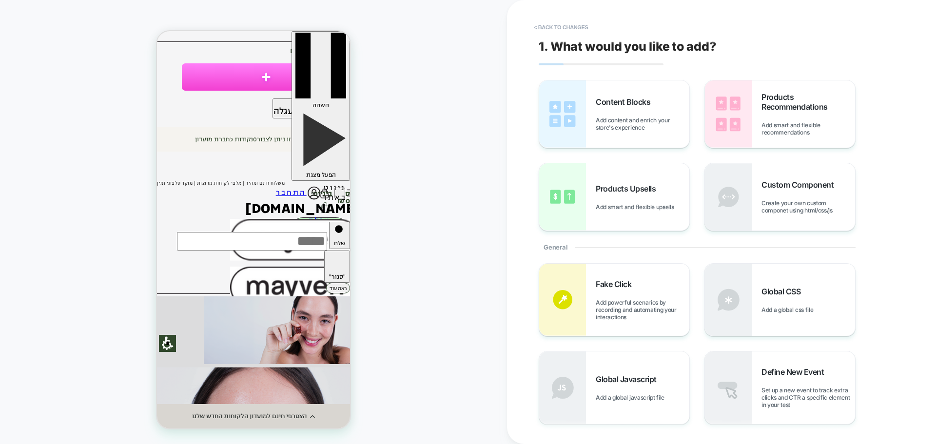
click at [334, 99] on icon "button" at bounding box center [341, 106] width 15 height 15
click at [552, 32] on button "< Back to changes" at bounding box center [561, 27] width 64 height 16
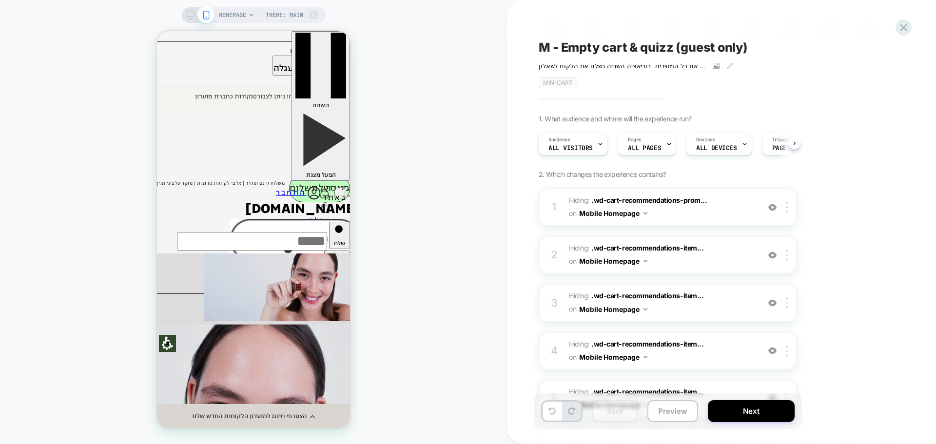
scroll to position [187, 0]
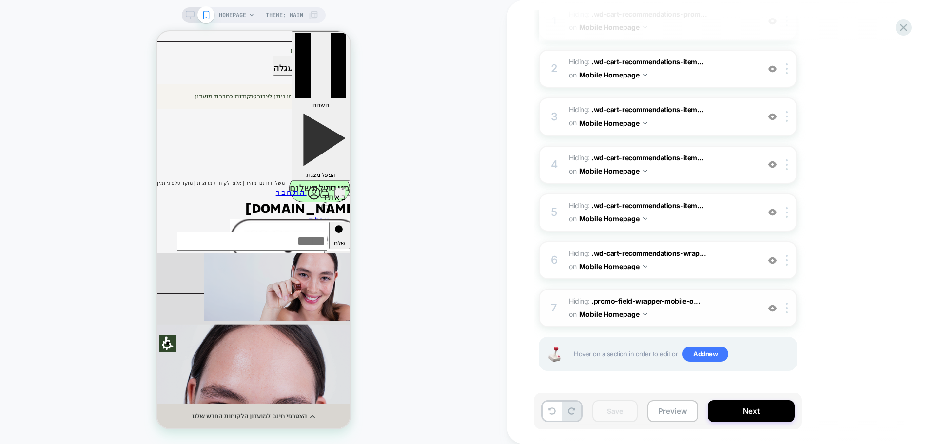
click at [771, 307] on img at bounding box center [772, 308] width 8 height 8
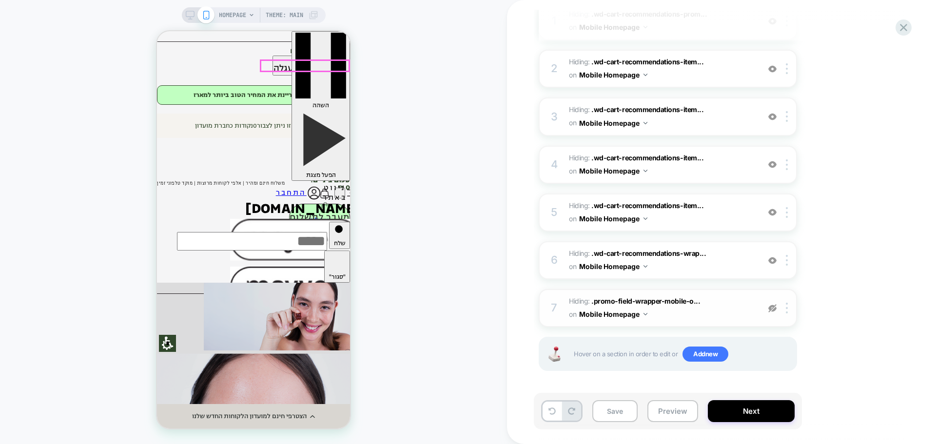
click at [319, 188] on img at bounding box center [324, 194] width 11 height 12
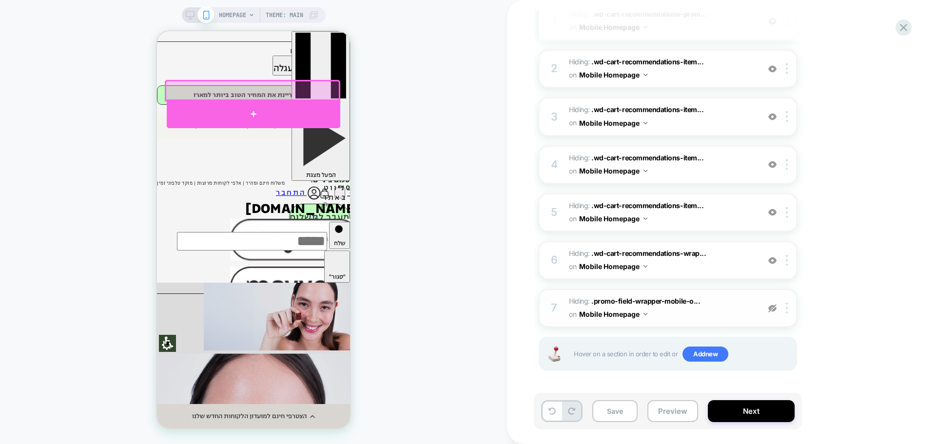
click at [324, 118] on div at bounding box center [254, 113] width 174 height 29
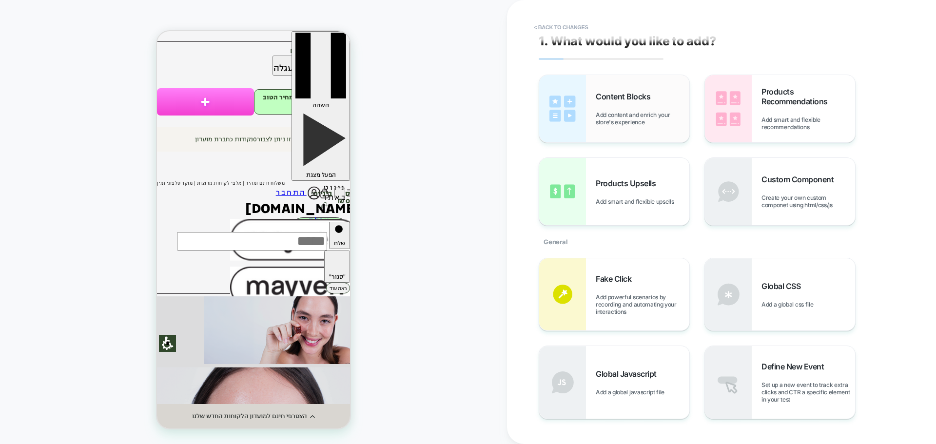
scroll to position [0, 0]
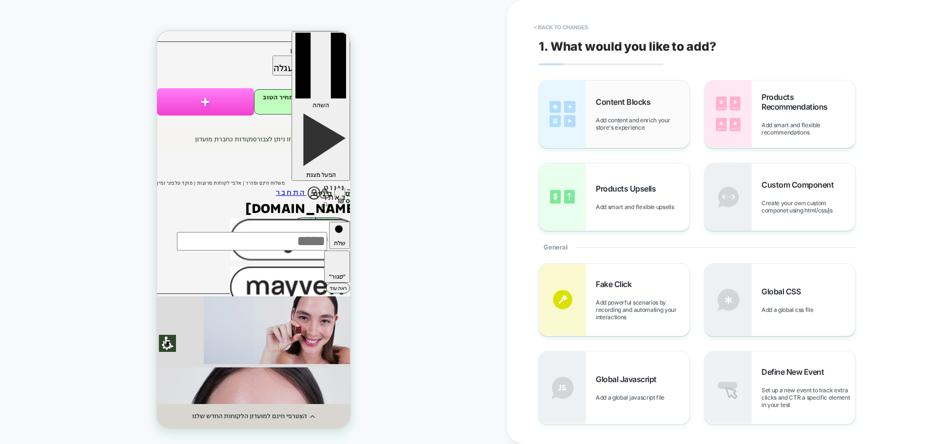
click at [637, 105] on span "Content Blocks" at bounding box center [625, 102] width 59 height 10
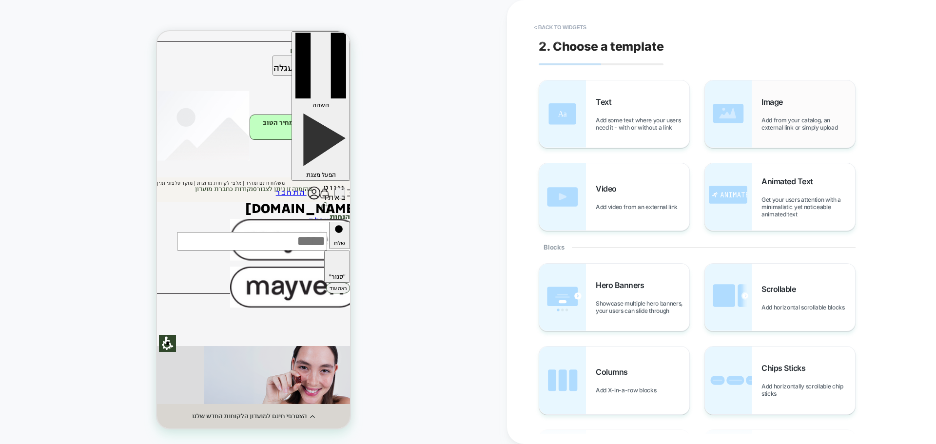
click at [798, 116] on div "Image Add from your catalog, an external link or simply upload" at bounding box center [808, 114] width 94 height 34
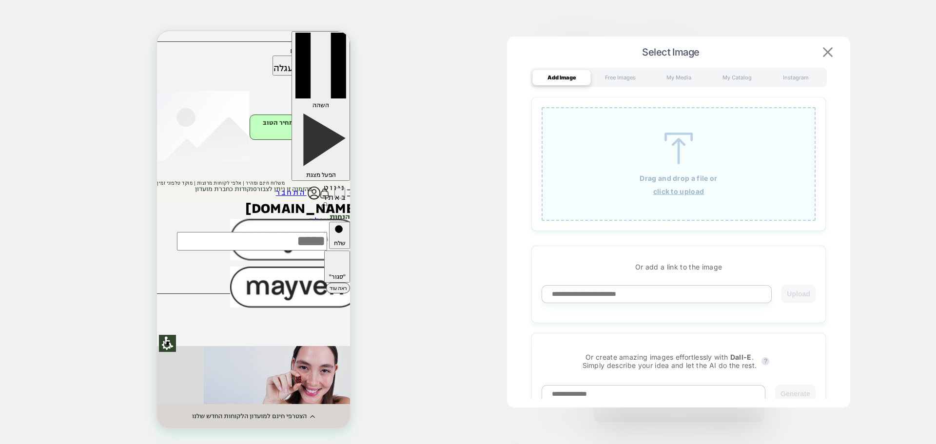
click at [829, 53] on img at bounding box center [828, 52] width 10 height 10
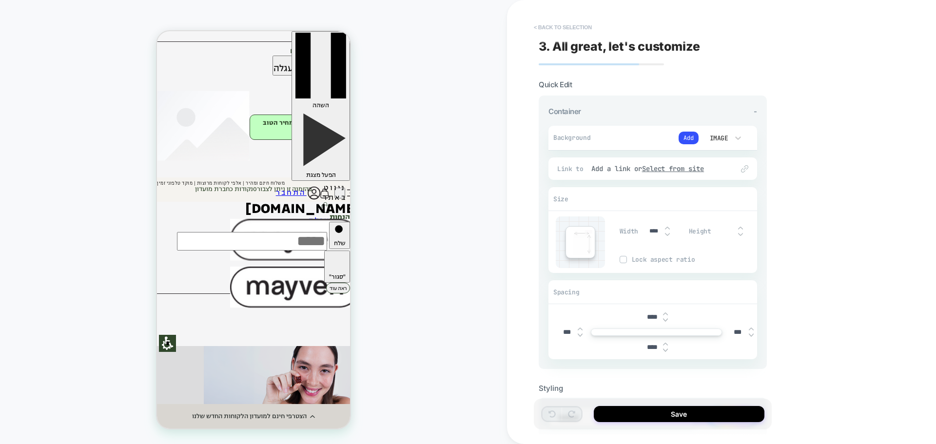
click at [554, 26] on button "< Back to selection" at bounding box center [563, 27] width 68 height 16
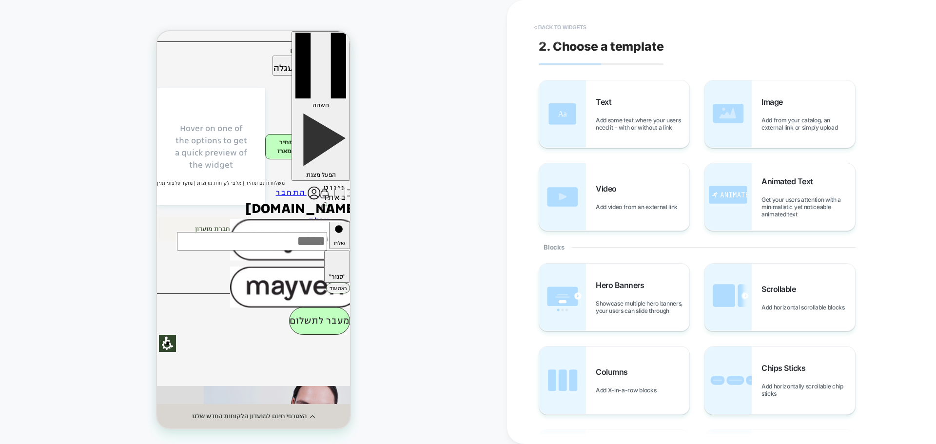
click at [545, 25] on button "< Back to widgets" at bounding box center [560, 27] width 62 height 16
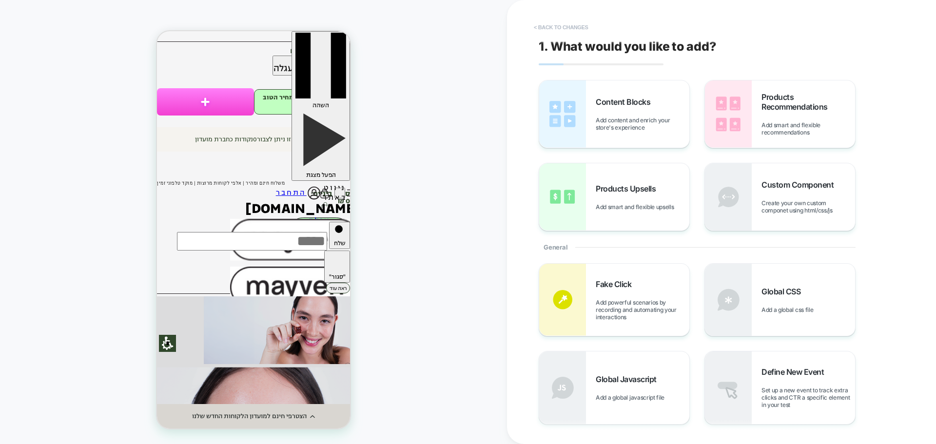
click at [572, 26] on button "< Back to changes" at bounding box center [561, 27] width 64 height 16
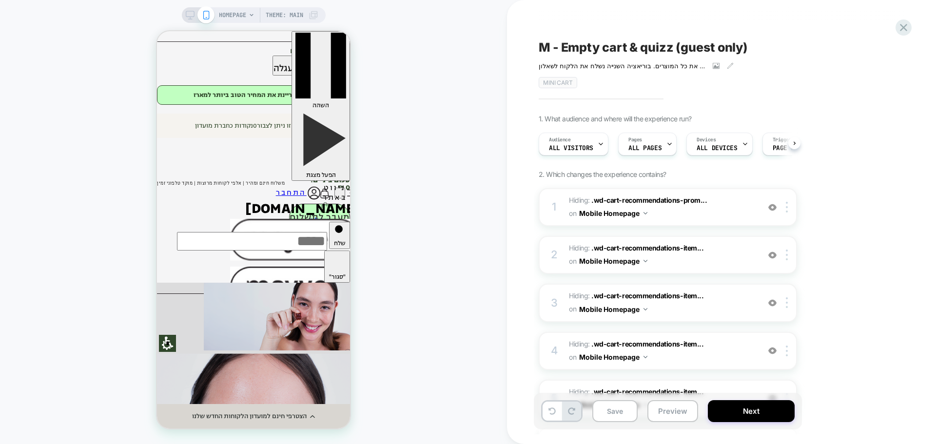
scroll to position [0, 0]
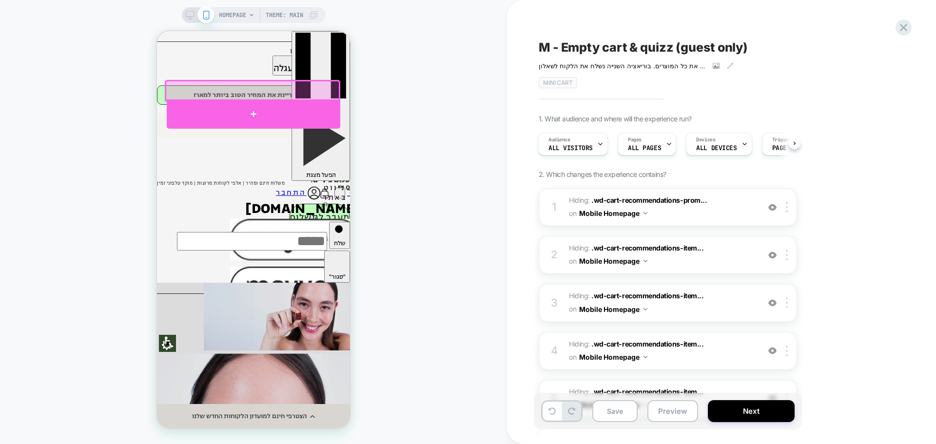
click at [316, 111] on div at bounding box center [254, 113] width 174 height 29
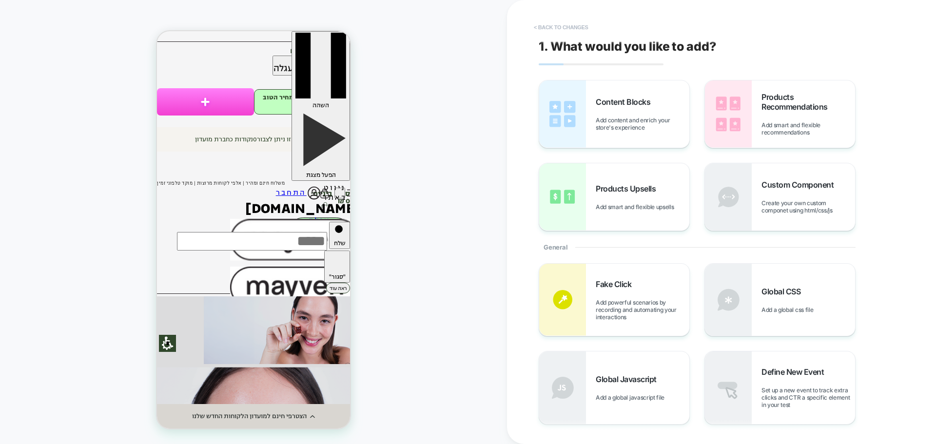
click at [576, 19] on button "< Back to changes" at bounding box center [561, 27] width 64 height 16
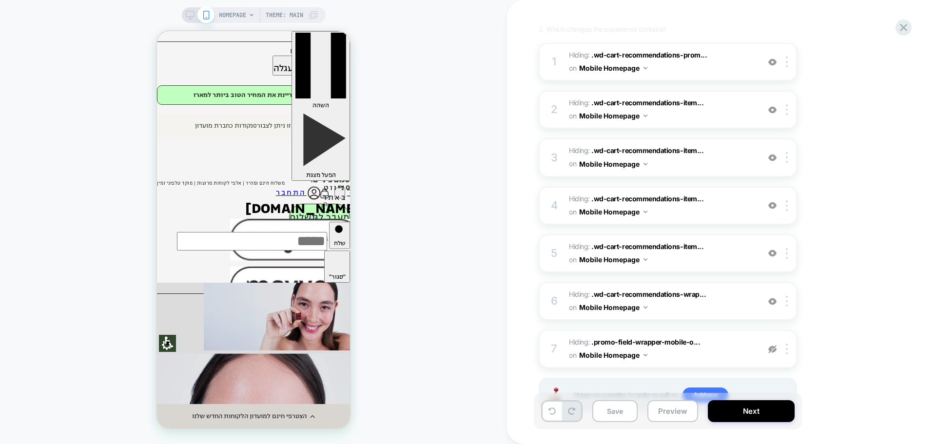
scroll to position [187, 0]
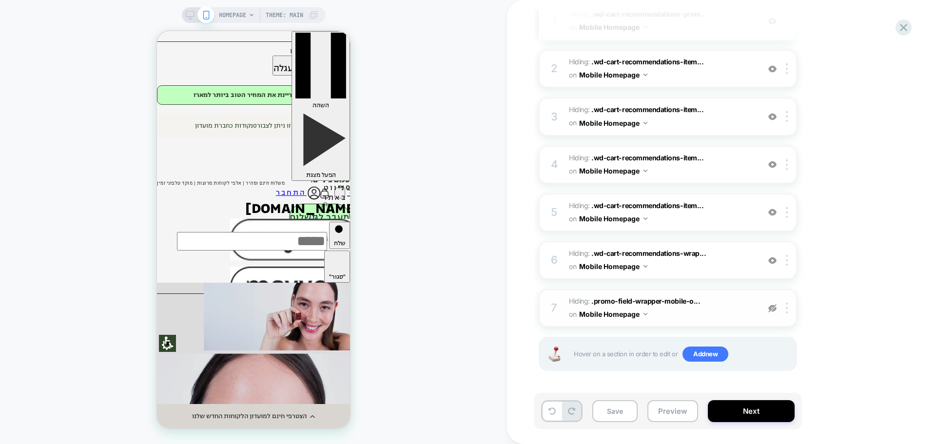
click at [778, 309] on div at bounding box center [772, 308] width 16 height 11
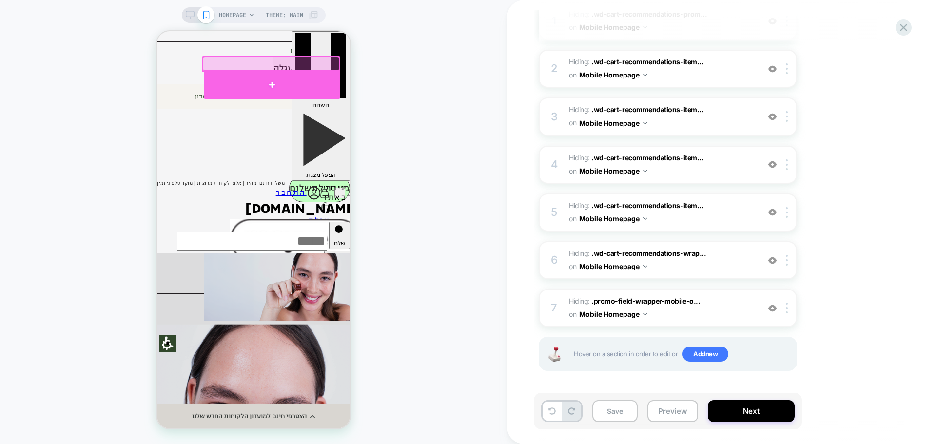
click at [317, 95] on div at bounding box center [272, 84] width 136 height 29
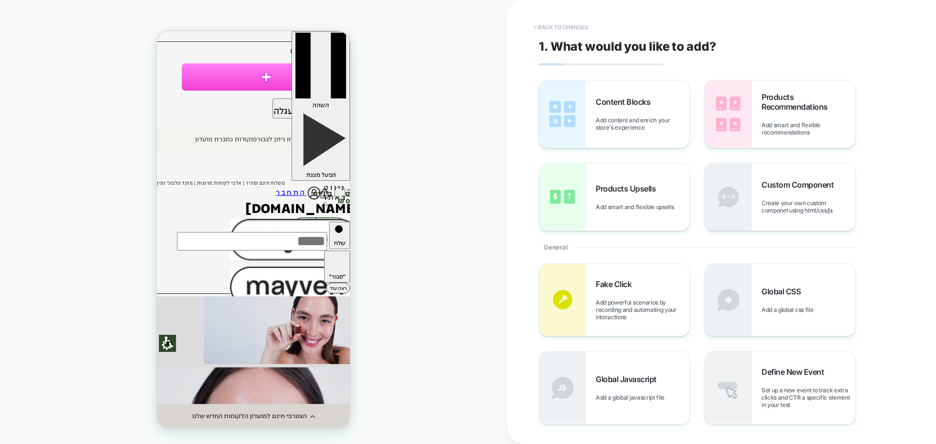
click at [557, 24] on button "< Back to changes" at bounding box center [561, 27] width 64 height 16
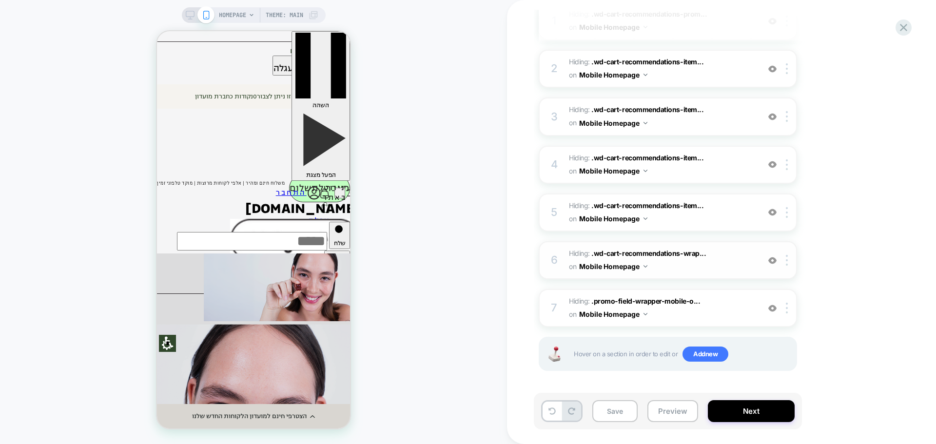
click at [775, 267] on div "6 Hiding : .wd-cart-recommendations-wrap... .wd-cart-recommendations-wrapper on…" at bounding box center [668, 260] width 258 height 38
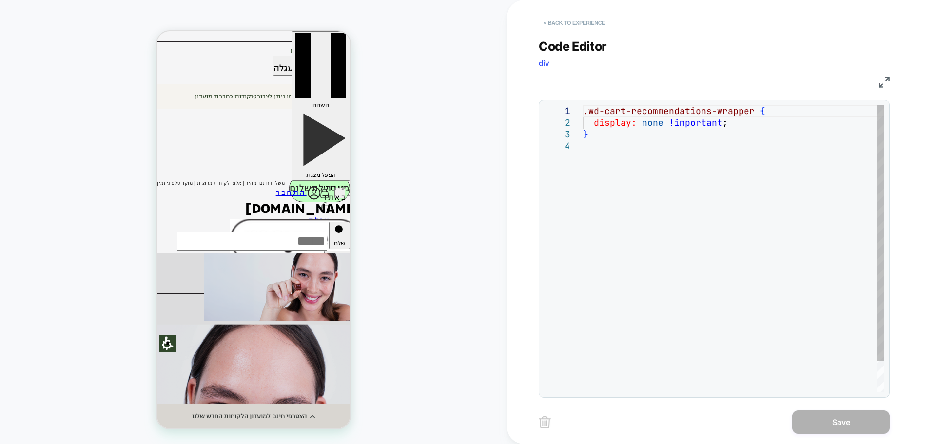
click at [554, 20] on button "< Back to experience" at bounding box center [574, 23] width 71 height 16
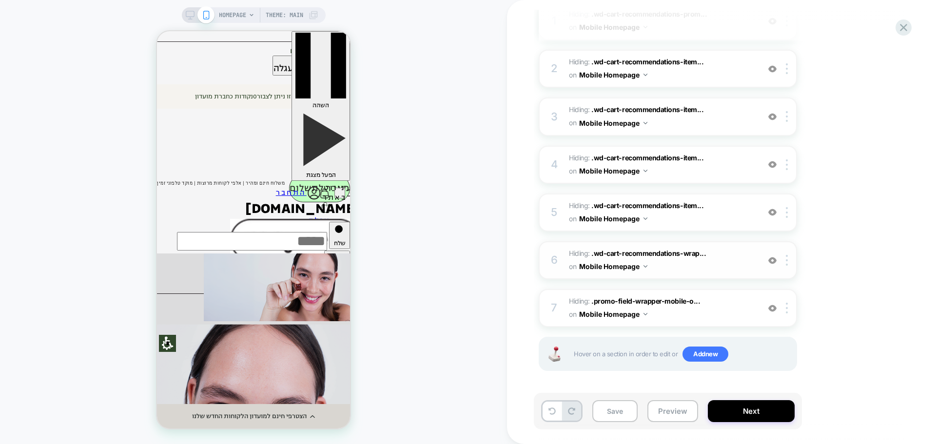
click at [772, 264] on img at bounding box center [772, 260] width 8 height 8
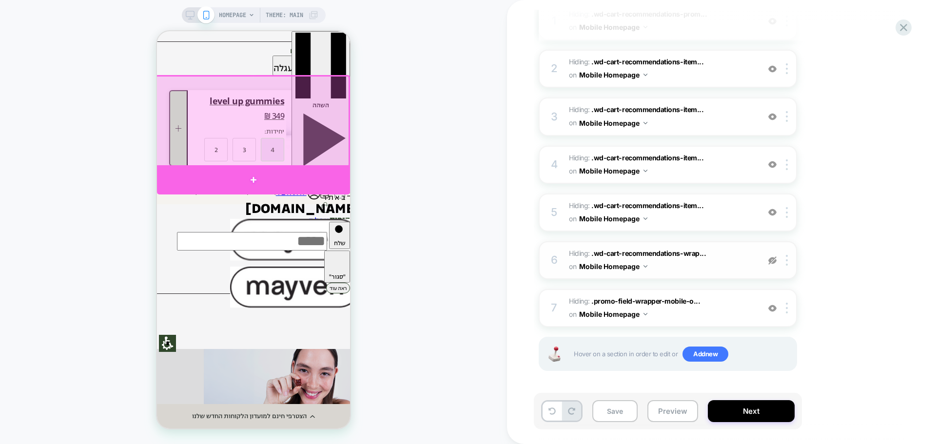
click at [312, 175] on div at bounding box center [253, 179] width 193 height 29
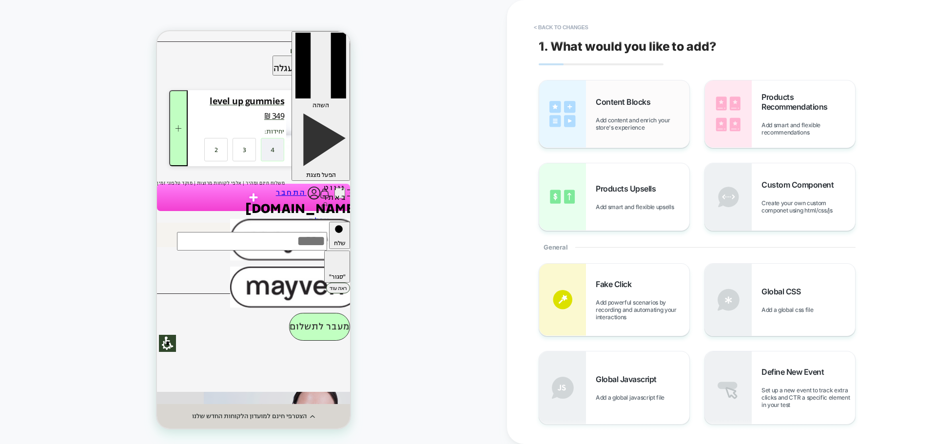
click at [620, 112] on div "Content Blocks Add content and enrich your store's experience" at bounding box center [643, 114] width 94 height 34
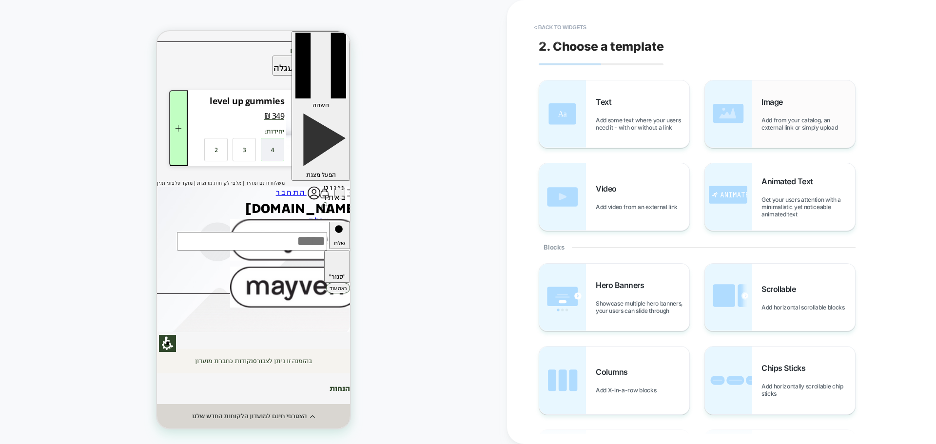
click at [804, 121] on span "Add from your catalog, an external link or simply upload" at bounding box center [808, 123] width 94 height 15
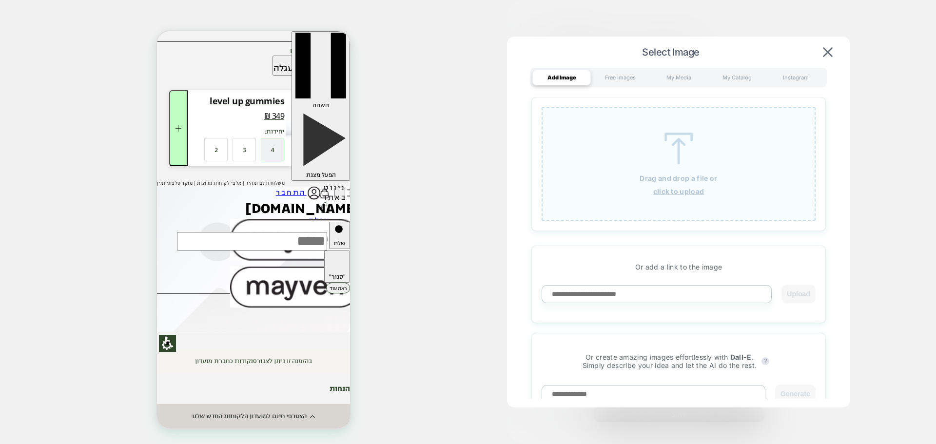
click at [659, 141] on img at bounding box center [678, 149] width 44 height 32
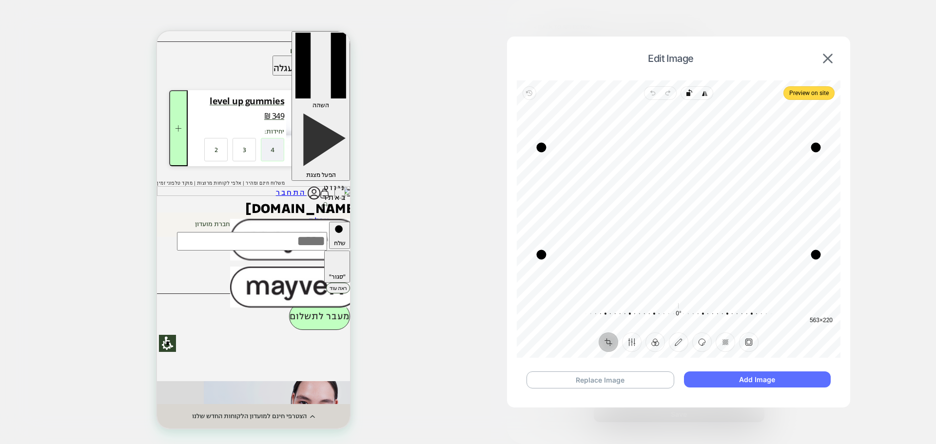
click at [790, 384] on button "Add Image" at bounding box center [757, 379] width 147 height 16
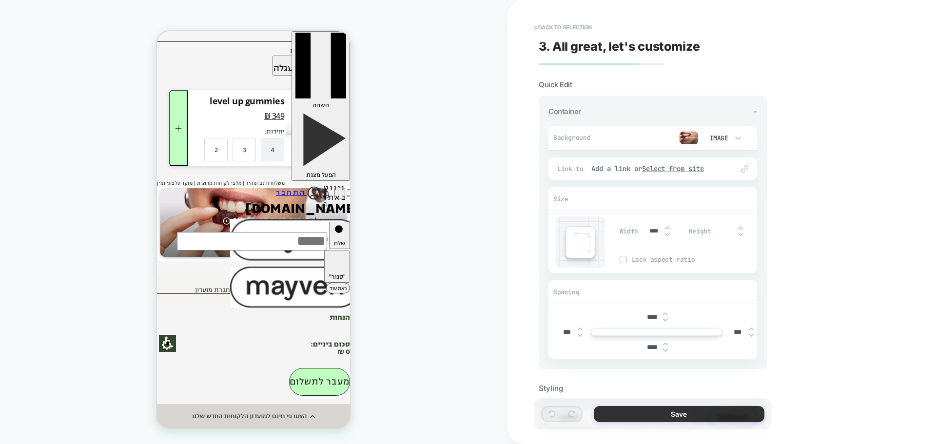
click at [661, 414] on button "Save" at bounding box center [679, 414] width 171 height 16
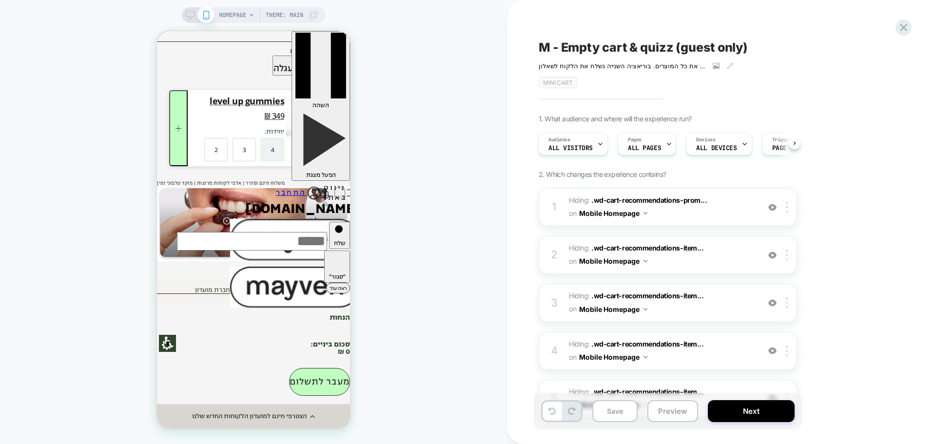
scroll to position [235, 0]
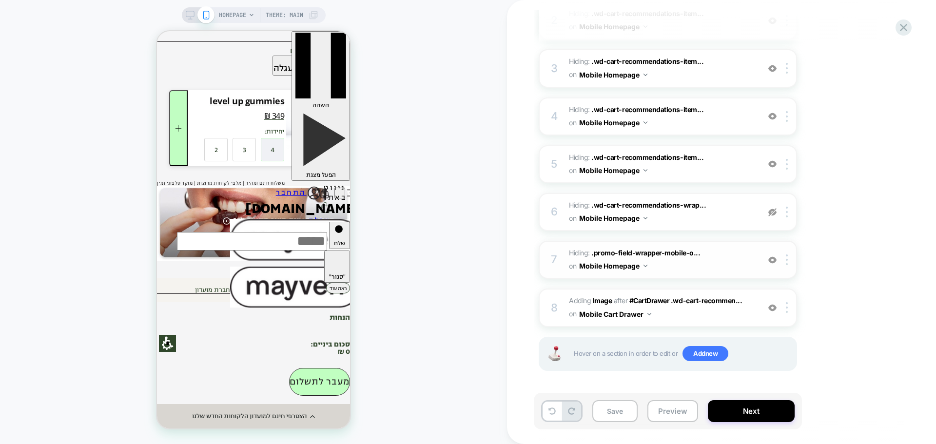
click at [770, 259] on img at bounding box center [772, 260] width 8 height 8
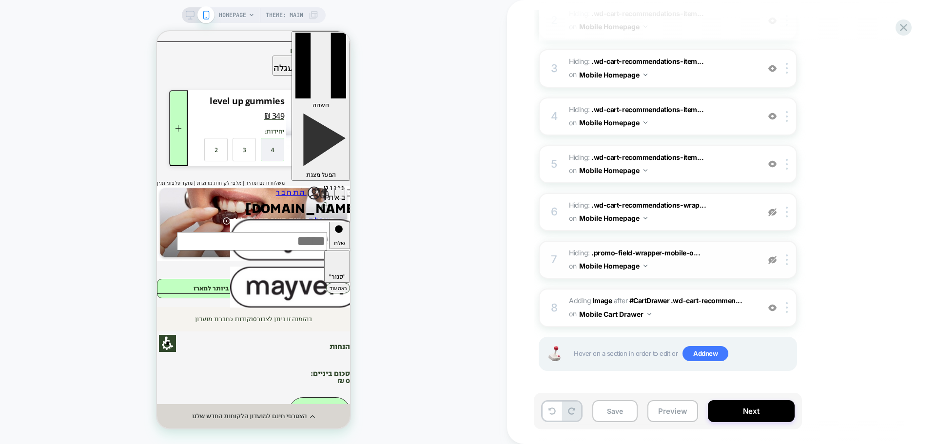
click at [776, 261] on div at bounding box center [772, 259] width 16 height 11
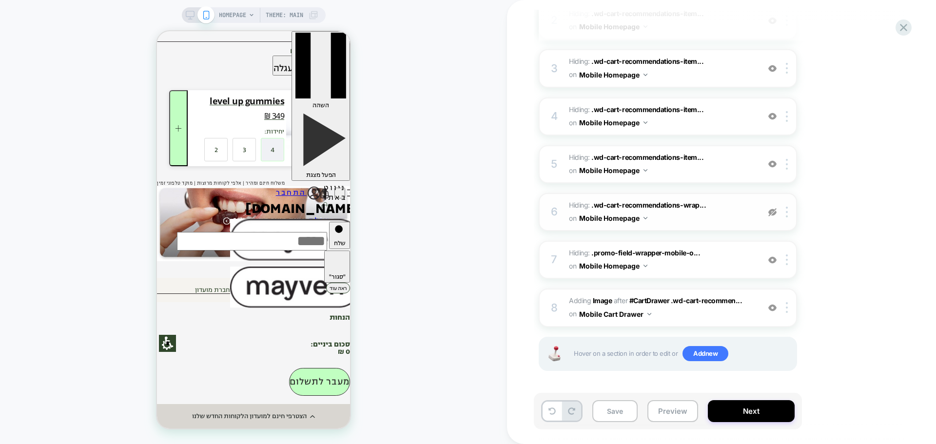
click at [771, 213] on img at bounding box center [772, 212] width 8 height 8
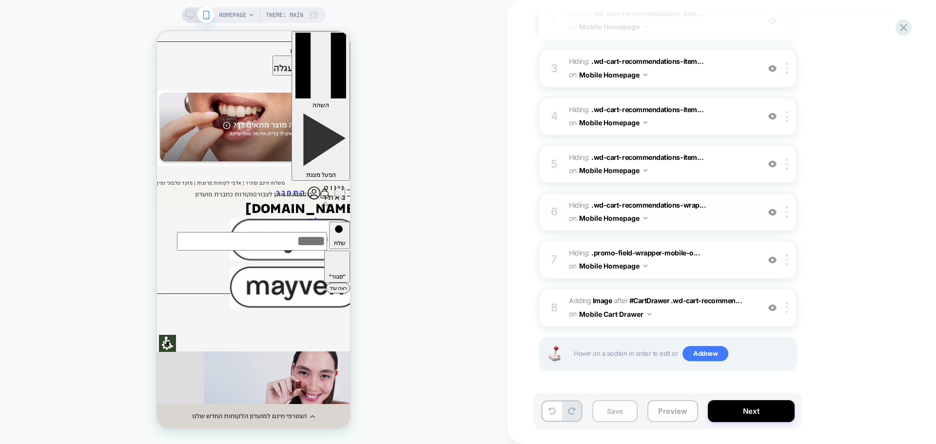
click at [613, 417] on button "Save" at bounding box center [614, 411] width 45 height 22
click at [683, 417] on button "Preview" at bounding box center [672, 411] width 51 height 22
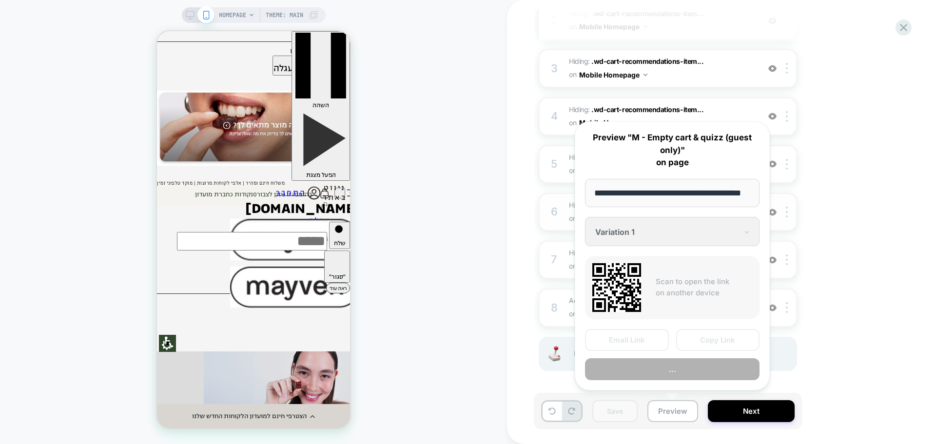
scroll to position [0, 24]
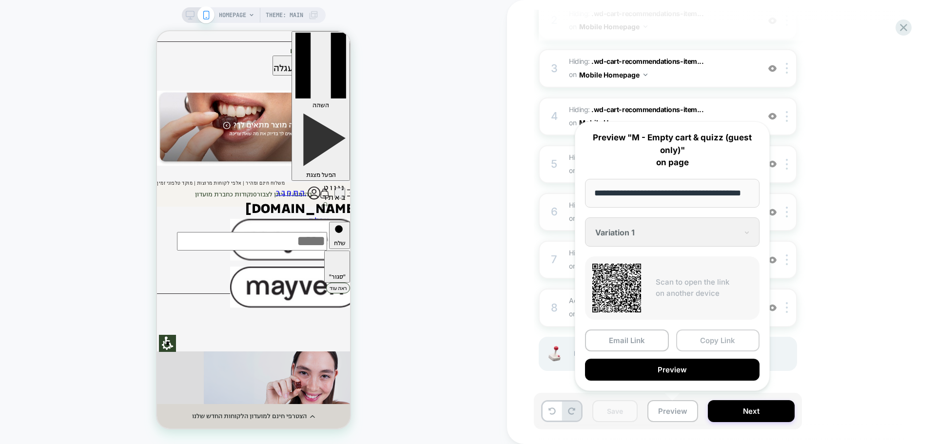
click at [714, 341] on button "Copy Link" at bounding box center [718, 340] width 84 height 22
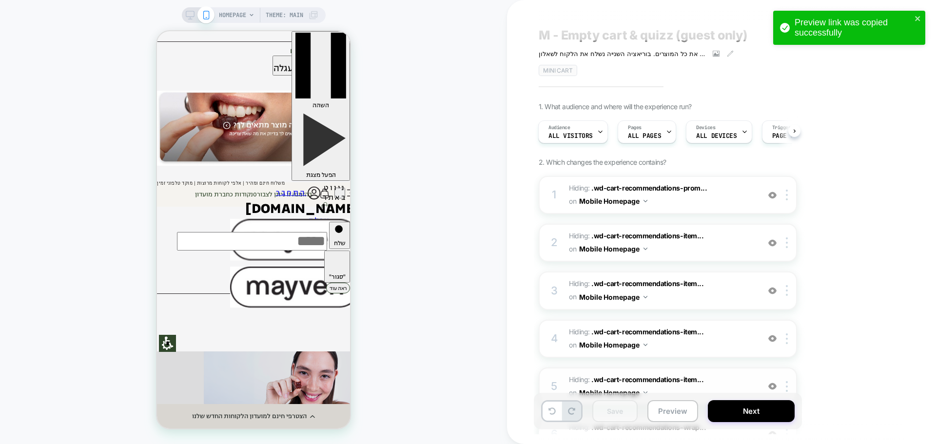
scroll to position [0, 0]
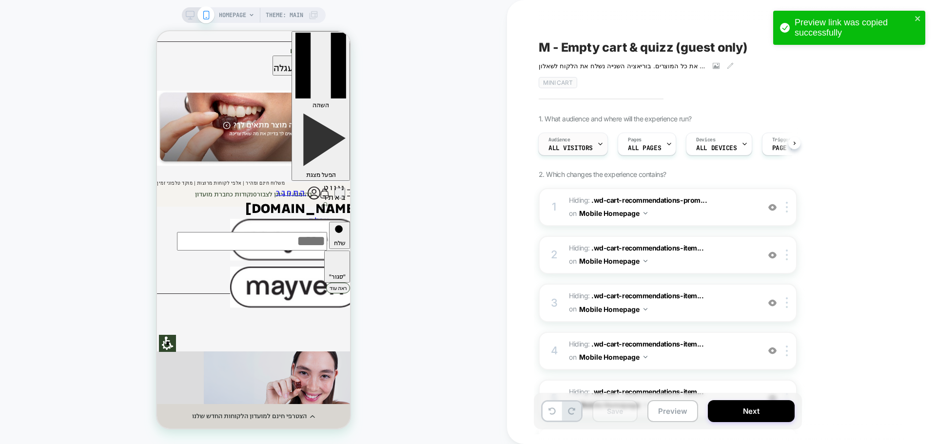
click at [598, 149] on div at bounding box center [600, 144] width 6 height 22
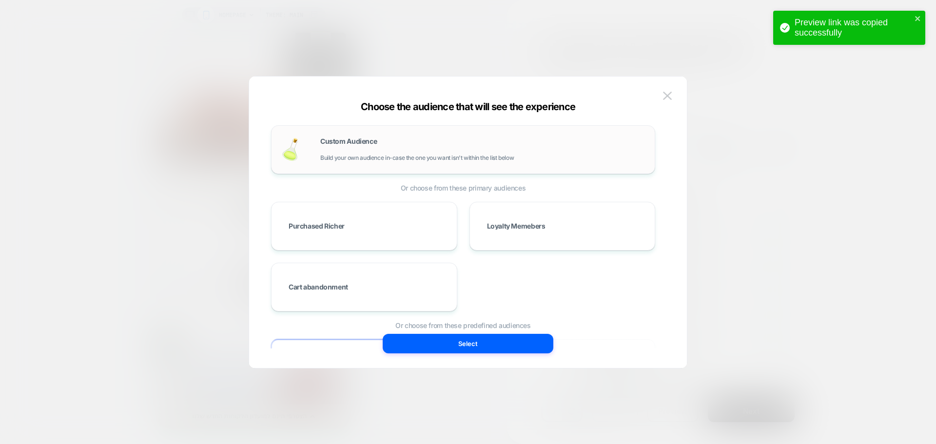
click at [461, 153] on div "Custom Audience Build your own audience in-case the one you want isn't within t…" at bounding box center [482, 149] width 325 height 23
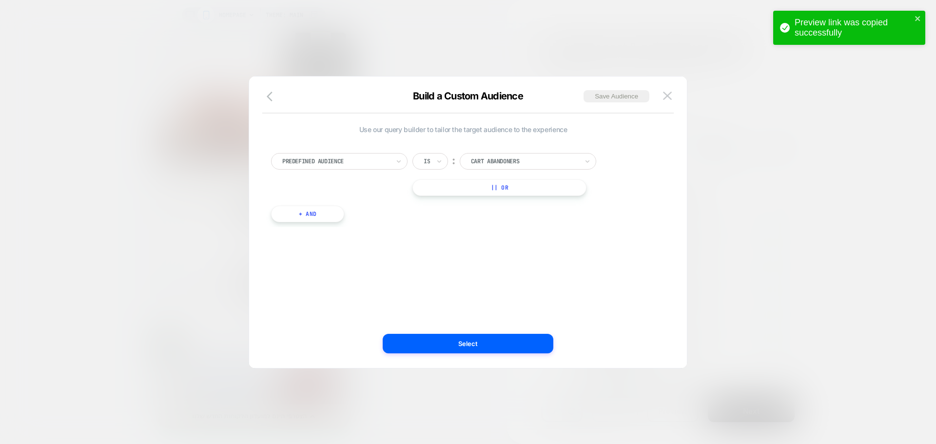
click at [548, 164] on div at bounding box center [524, 161] width 107 height 9
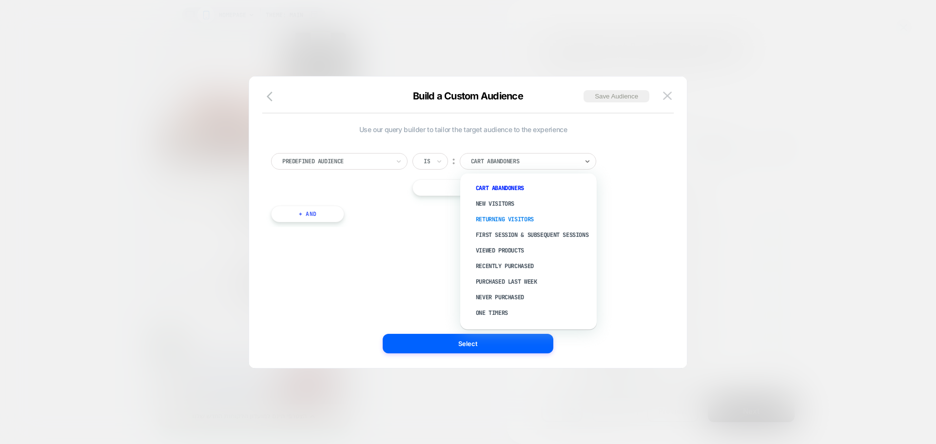
scroll to position [37, 0]
click at [496, 318] on div "Guests" at bounding box center [533, 315] width 127 height 16
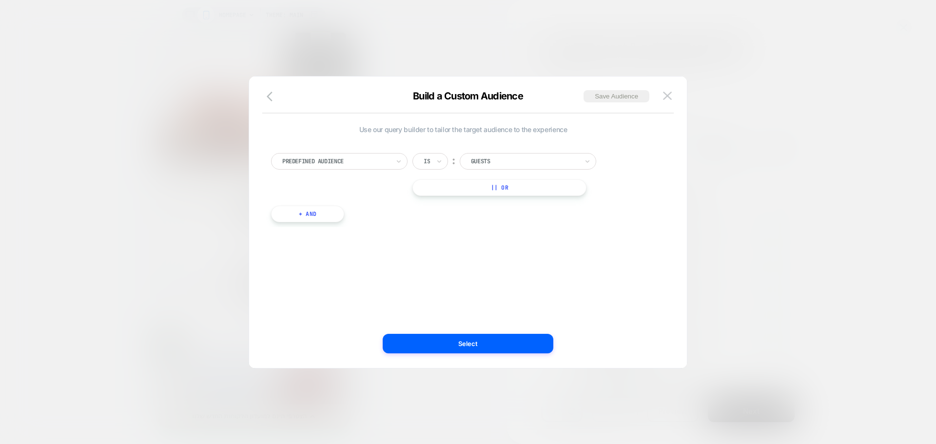
click at [339, 215] on button "+ And" at bounding box center [307, 214] width 73 height 17
click at [387, 226] on div at bounding box center [360, 223] width 107 height 9
type input "*"
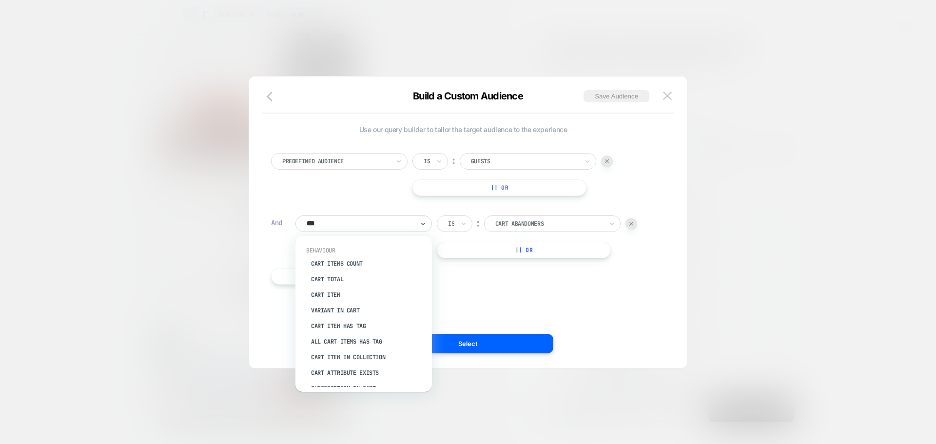
type input "****"
click at [356, 296] on div "Cart Item" at bounding box center [368, 295] width 127 height 16
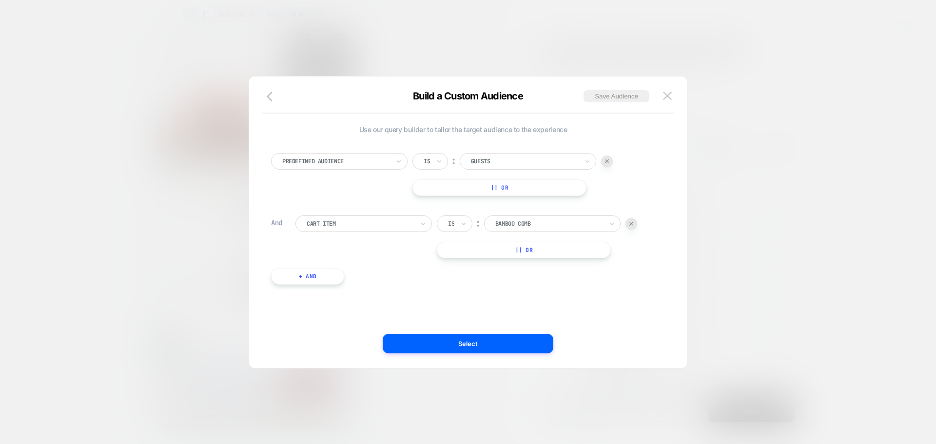
click at [401, 227] on div at bounding box center [360, 223] width 107 height 9
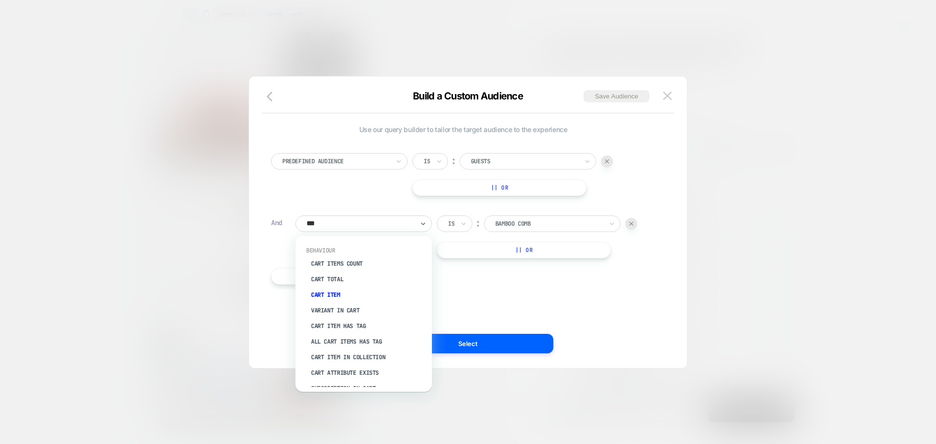
type input "****"
click at [350, 264] on div "Cart Items Count" at bounding box center [368, 264] width 127 height 16
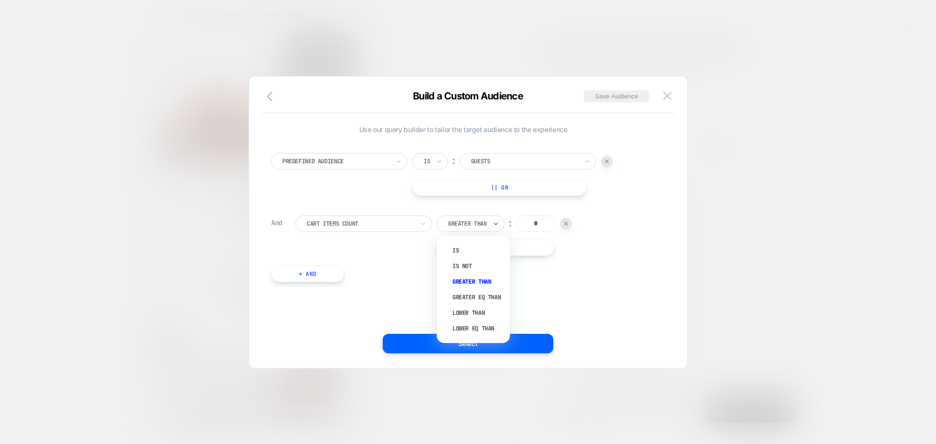
click at [479, 221] on div at bounding box center [467, 223] width 39 height 9
click at [488, 315] on div "Lower Than" at bounding box center [477, 313] width 63 height 16
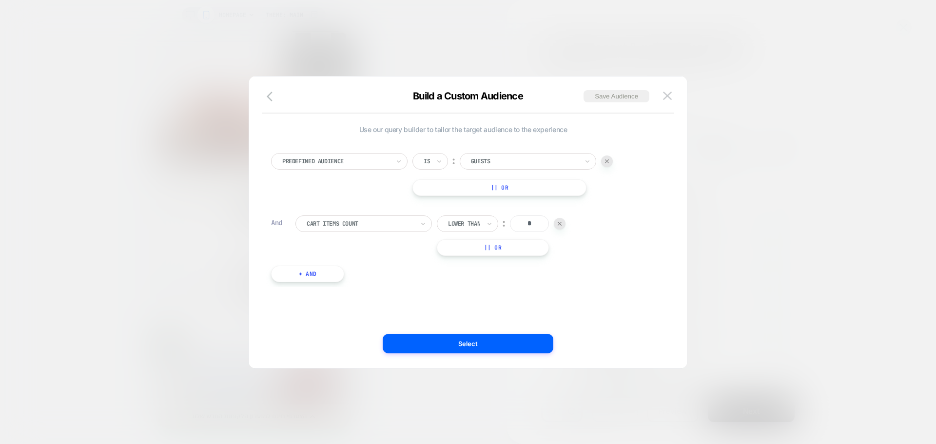
drag, startPoint x: 526, startPoint y: 225, endPoint x: 539, endPoint y: 224, distance: 12.7
click at [539, 224] on input "*" at bounding box center [529, 223] width 39 height 17
type input "*"
click at [507, 342] on button "Select" at bounding box center [468, 343] width 171 height 19
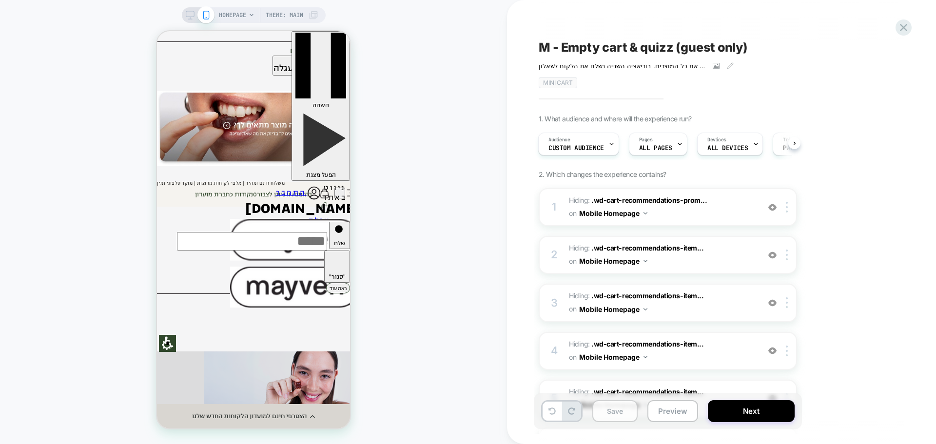
click at [613, 413] on button "Save" at bounding box center [614, 411] width 45 height 22
click at [598, 151] on span "Custom Audience" at bounding box center [576, 148] width 56 height 7
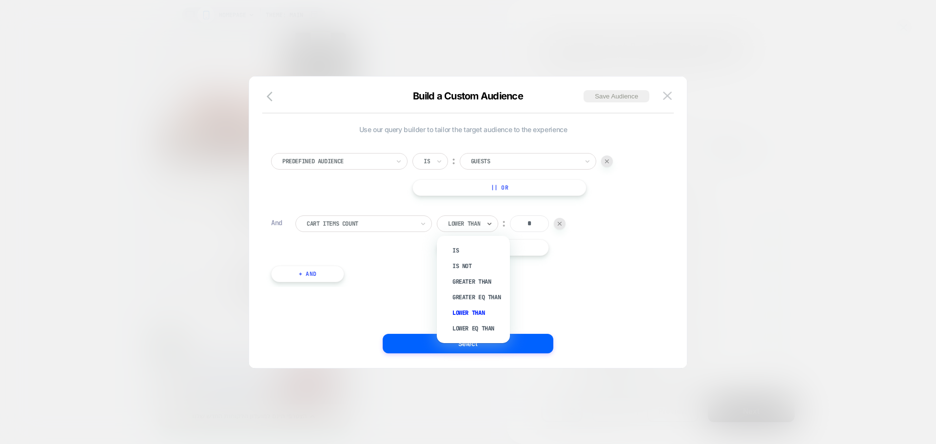
click at [494, 220] on div "Lower Than" at bounding box center [467, 223] width 61 height 17
click at [479, 254] on div "Is" at bounding box center [477, 251] width 63 height 16
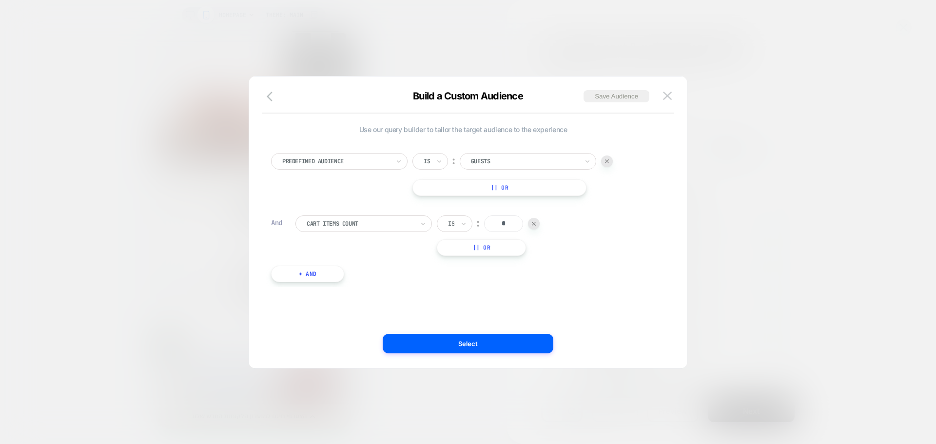
drag, startPoint x: 513, startPoint y: 225, endPoint x: 489, endPoint y: 223, distance: 23.5
click at [489, 223] on input "*" at bounding box center [503, 223] width 39 height 17
type input "*"
click at [512, 187] on button "|| Or" at bounding box center [499, 187] width 174 height 17
click at [606, 183] on div at bounding box center [607, 188] width 12 height 12
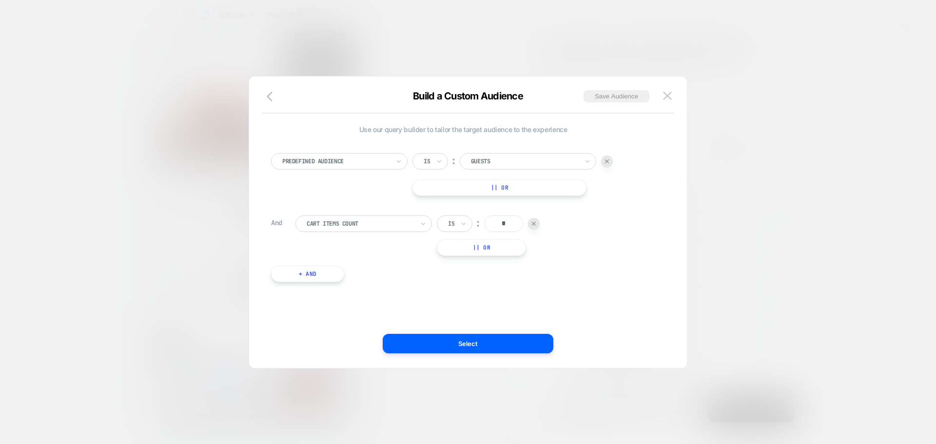
click at [609, 162] on div at bounding box center [607, 161] width 12 height 12
click at [300, 214] on button "+ And" at bounding box center [307, 211] width 73 height 17
click at [418, 221] on div "Predefined Audience" at bounding box center [363, 221] width 136 height 17
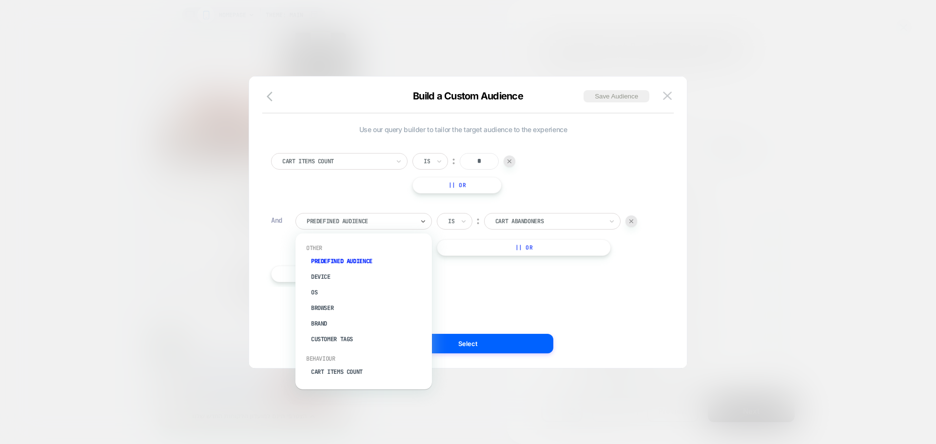
click at [534, 225] on div at bounding box center [548, 221] width 107 height 9
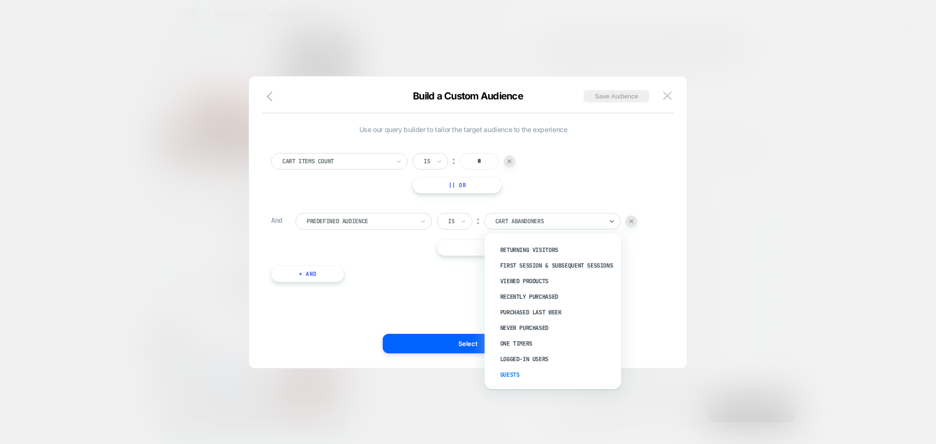
click at [526, 374] on div "Guests" at bounding box center [557, 375] width 127 height 16
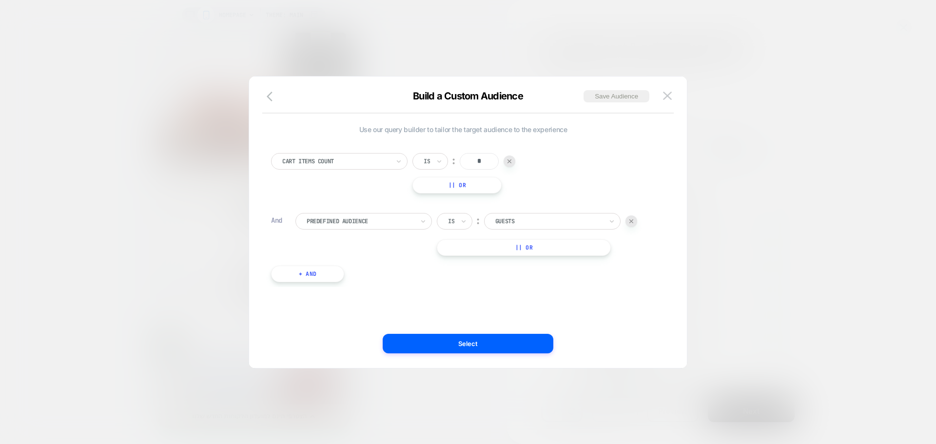
click at [479, 345] on button "Select" at bounding box center [468, 343] width 171 height 19
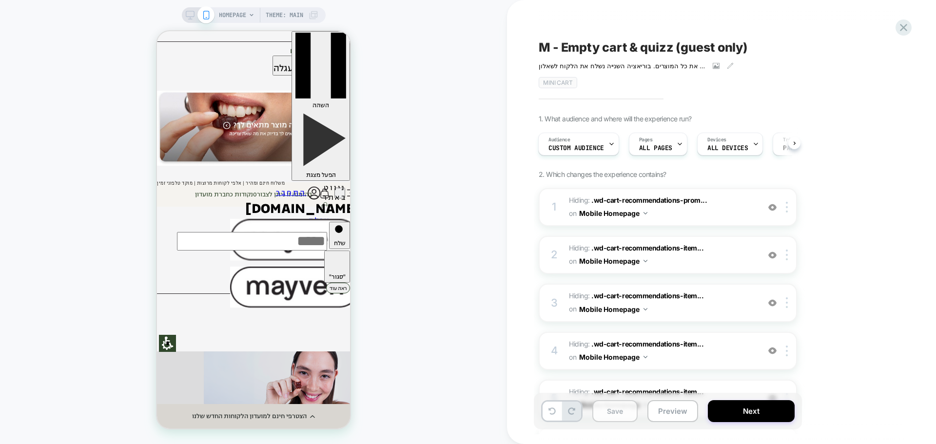
click at [616, 407] on button "Save" at bounding box center [614, 411] width 45 height 22
click at [665, 413] on button "Preview" at bounding box center [672, 411] width 51 height 22
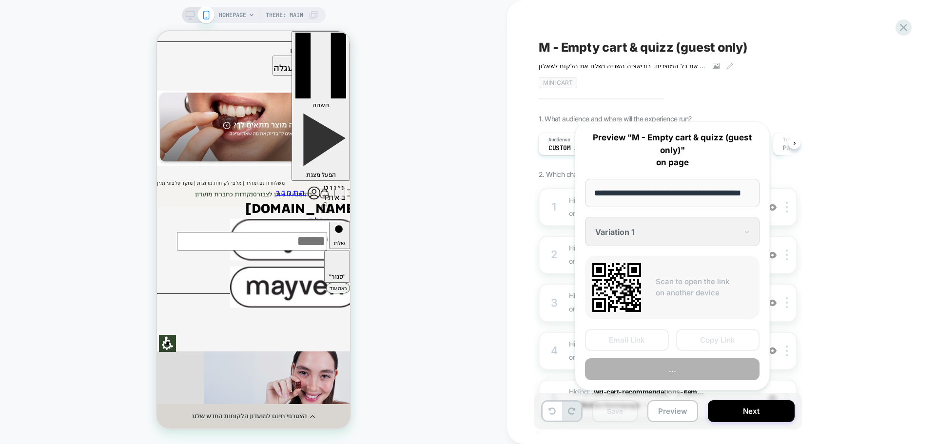
scroll to position [0, 24]
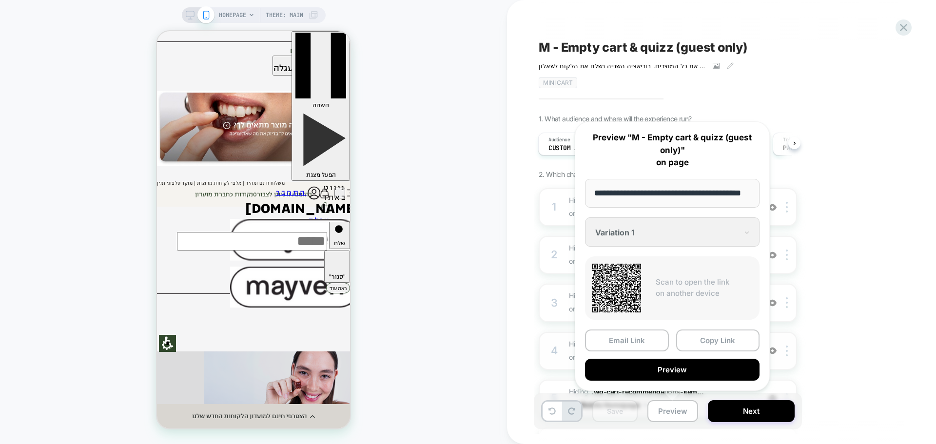
click at [713, 341] on button "Copy Link" at bounding box center [718, 340] width 84 height 22
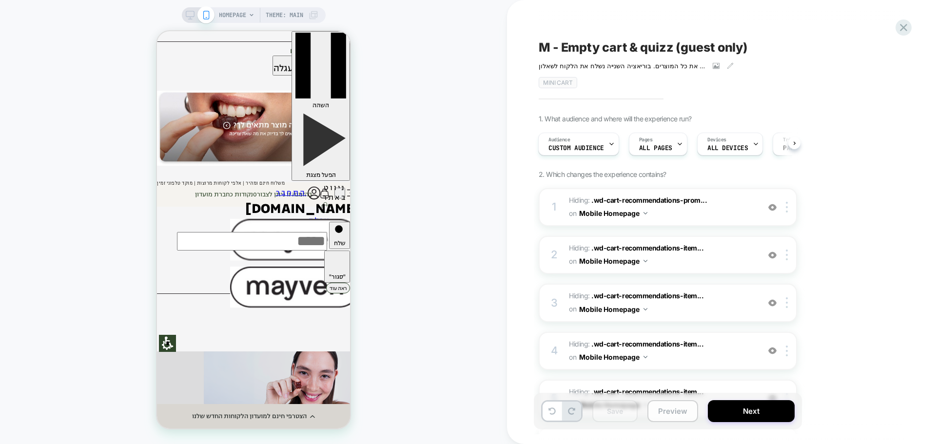
click at [670, 413] on button "Preview" at bounding box center [672, 411] width 51 height 22
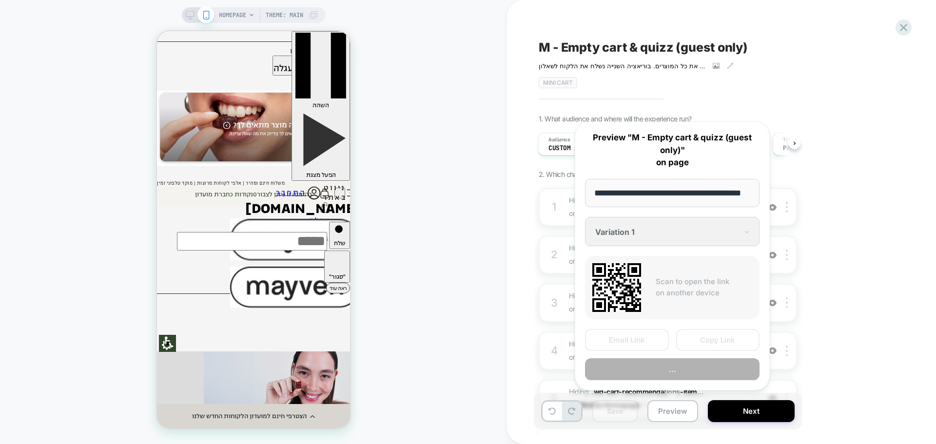
scroll to position [0, 24]
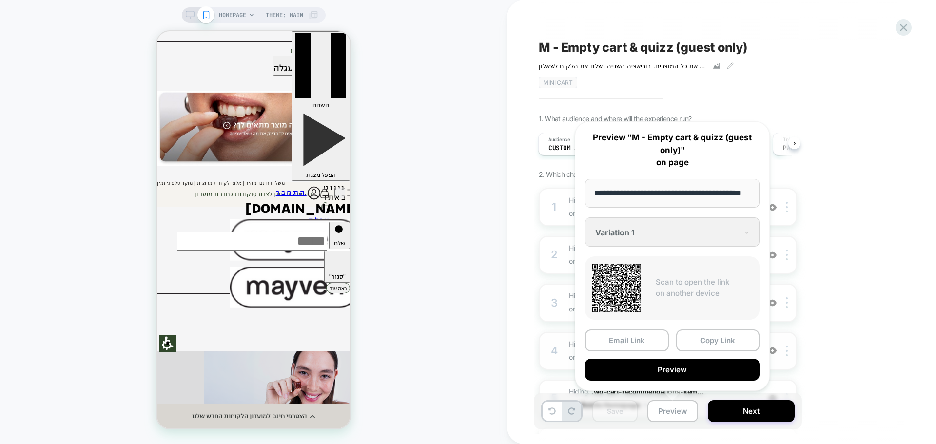
click at [711, 338] on button "Copy Link" at bounding box center [718, 340] width 84 height 22
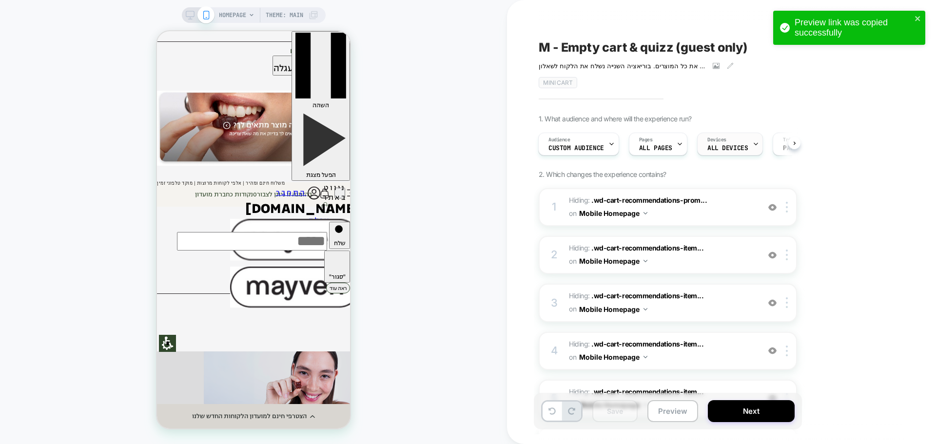
click at [713, 151] on span "ALL DEVICES" at bounding box center [727, 148] width 40 height 7
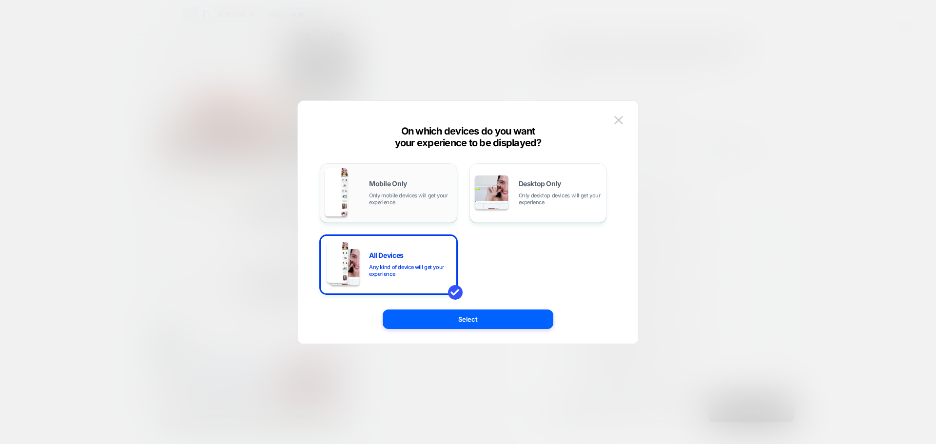
click at [422, 184] on div "Mobile Only Only mobile devices will get your experience" at bounding box center [410, 192] width 83 height 25
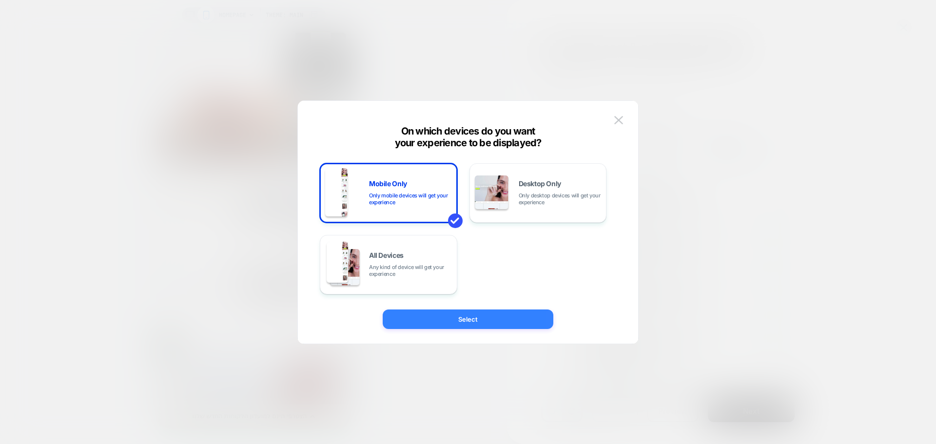
click at [505, 320] on button "Select" at bounding box center [468, 318] width 171 height 19
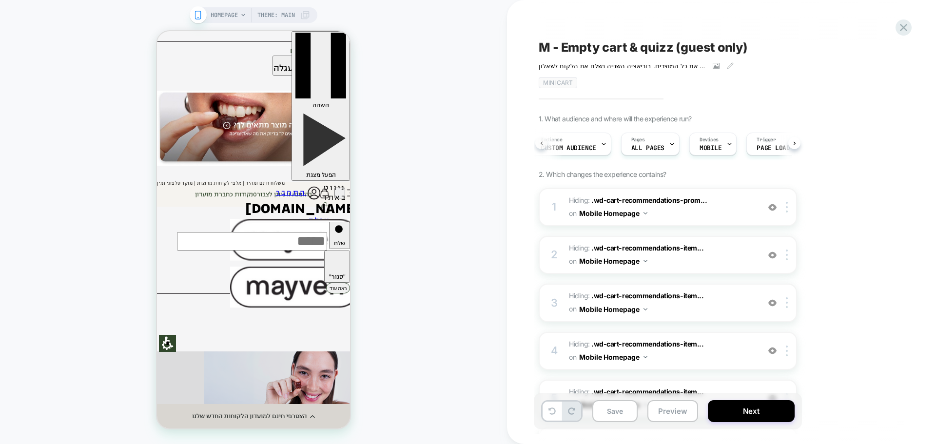
scroll to position [0, 2]
click at [596, 142] on div "Audience Custom Audience" at bounding box center [574, 144] width 75 height 22
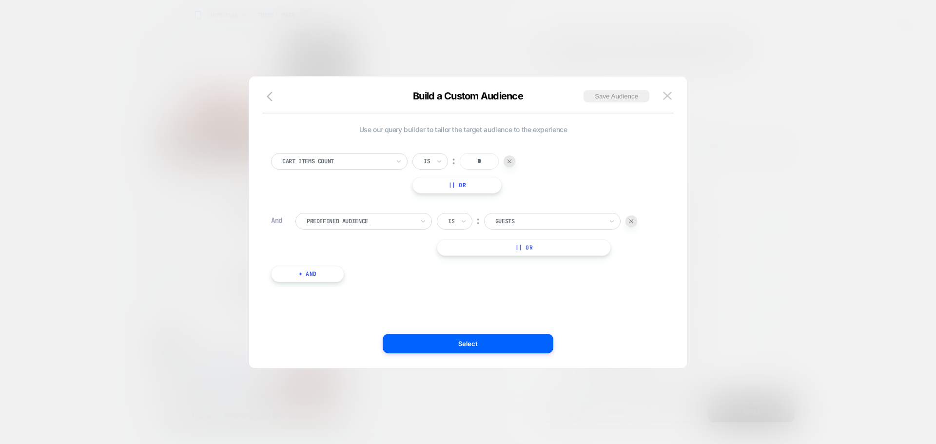
click at [633, 220] on img at bounding box center [631, 221] width 4 height 4
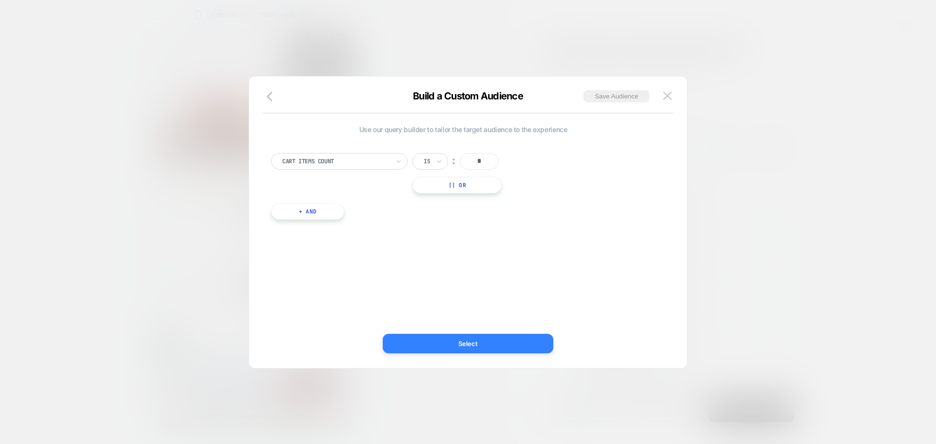
click at [475, 345] on button "Select" at bounding box center [468, 343] width 171 height 19
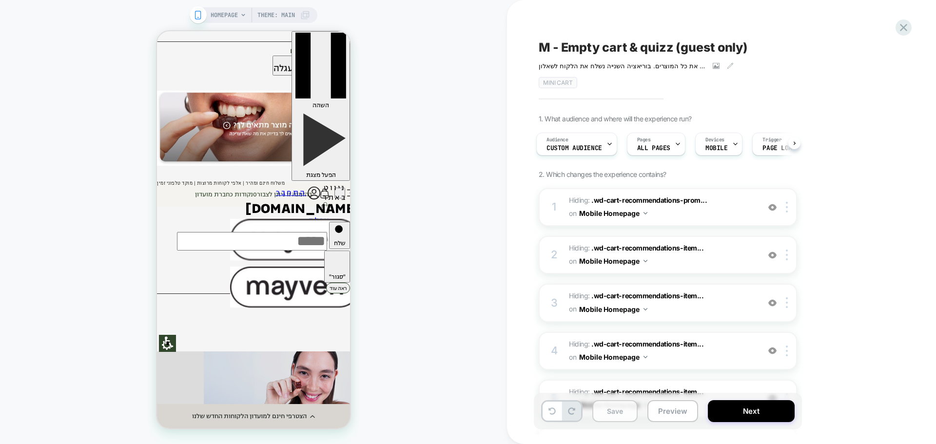
drag, startPoint x: 609, startPoint y: 410, endPoint x: 611, endPoint y: 405, distance: 5.1
click at [609, 409] on button "Save" at bounding box center [614, 411] width 45 height 22
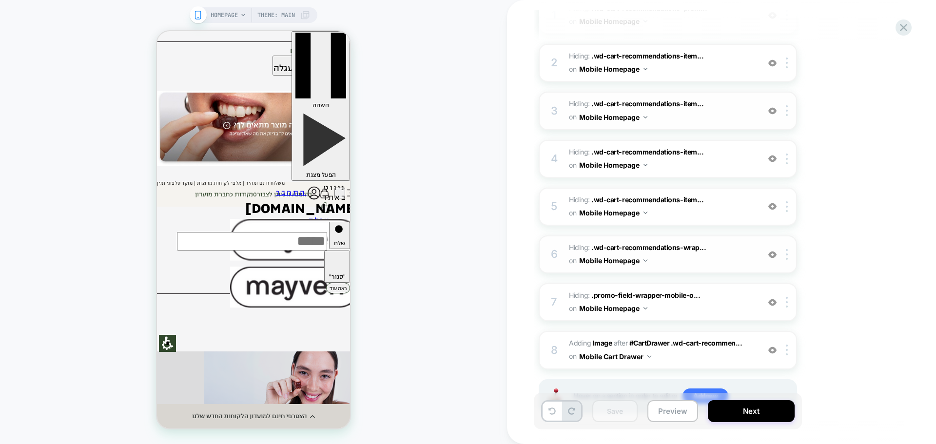
scroll to position [235, 0]
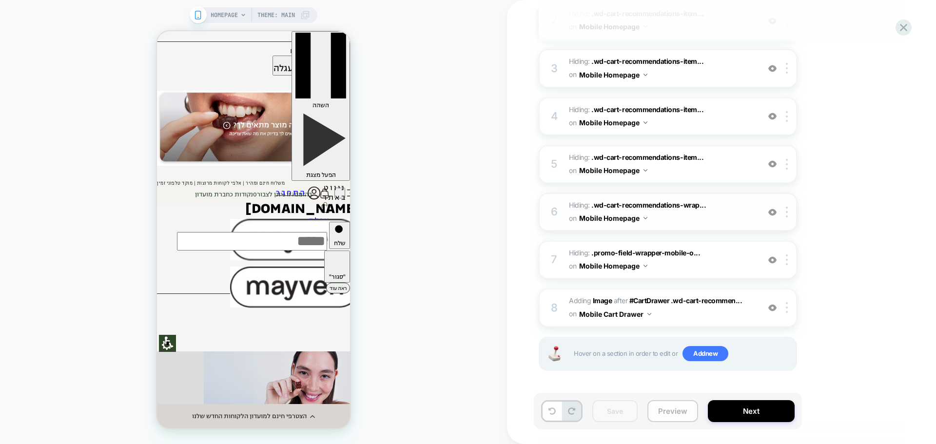
click at [681, 413] on button "Preview" at bounding box center [672, 411] width 51 height 22
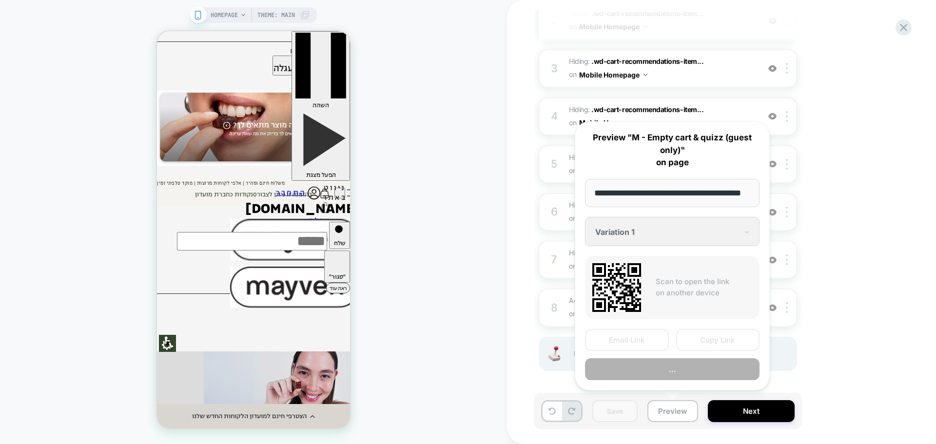
scroll to position [0, 24]
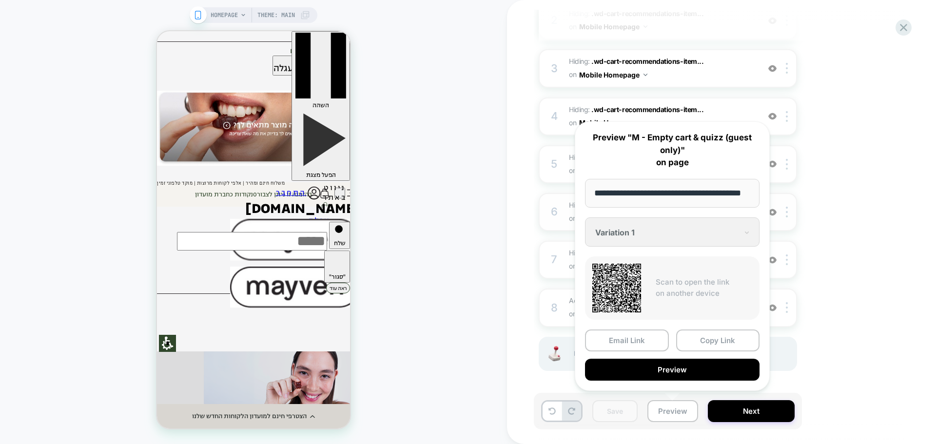
click at [735, 338] on button "Copy Link" at bounding box center [718, 340] width 84 height 22
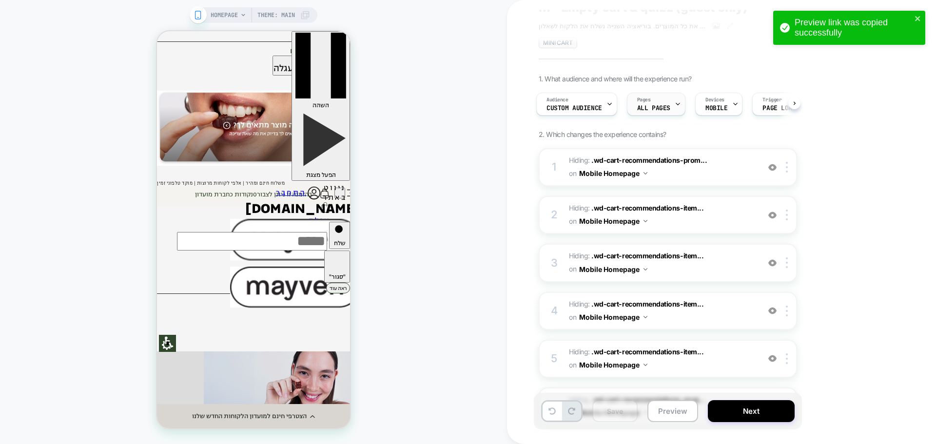
scroll to position [0, 0]
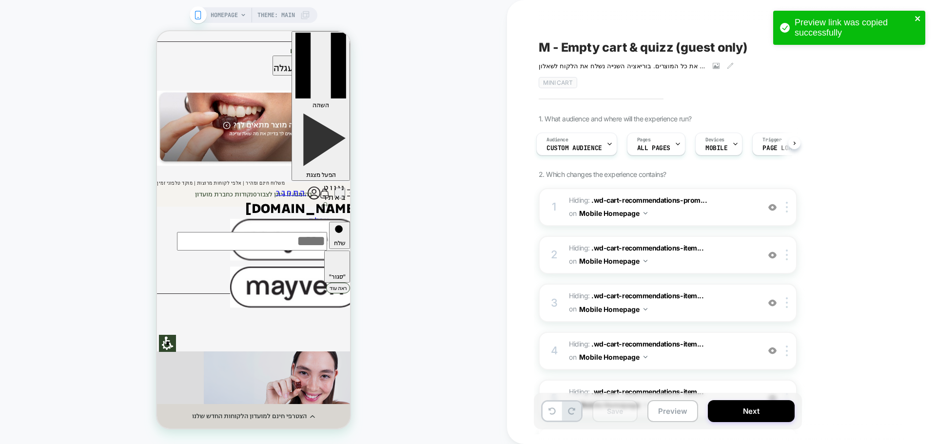
click at [920, 18] on icon "close" at bounding box center [917, 19] width 7 height 8
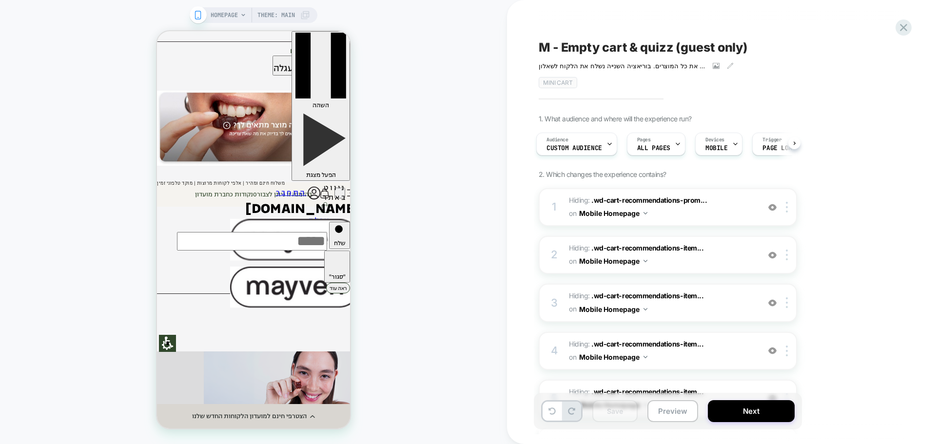
click at [906, 29] on icon at bounding box center [903, 27] width 13 height 13
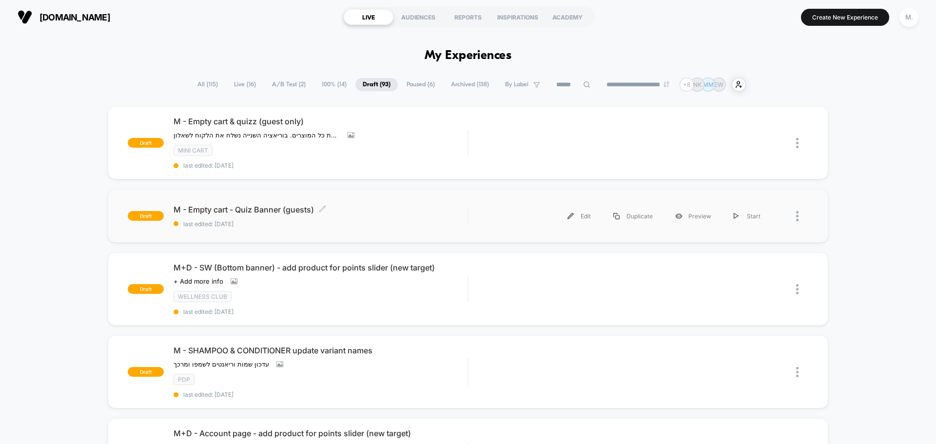
click at [255, 206] on span "M - Empty cart - Quiz Banner (guests) Click to edit experience details" at bounding box center [321, 210] width 294 height 10
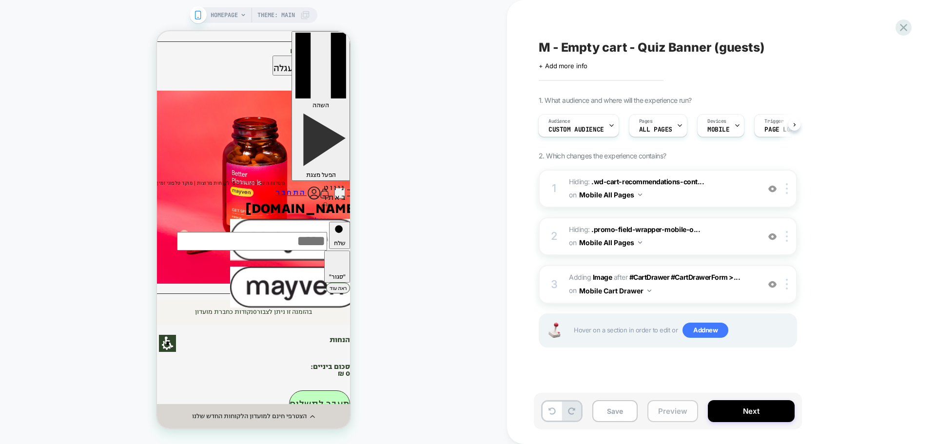
click at [661, 413] on button "Preview" at bounding box center [672, 411] width 51 height 22
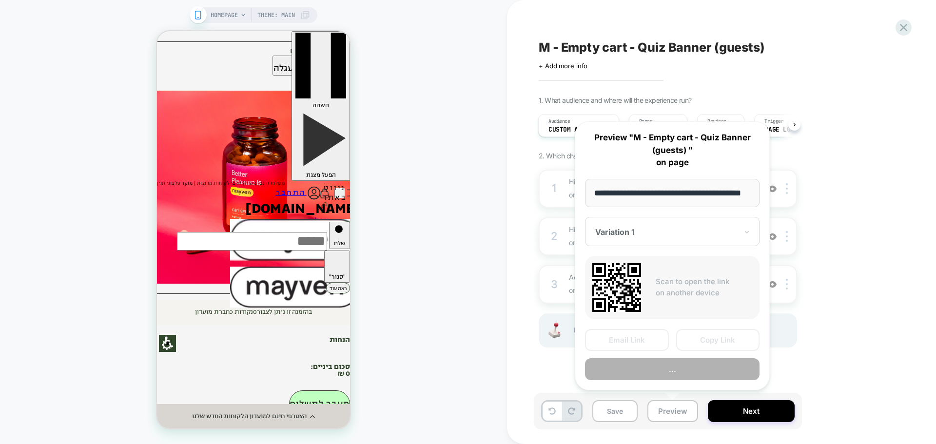
scroll to position [0, 24]
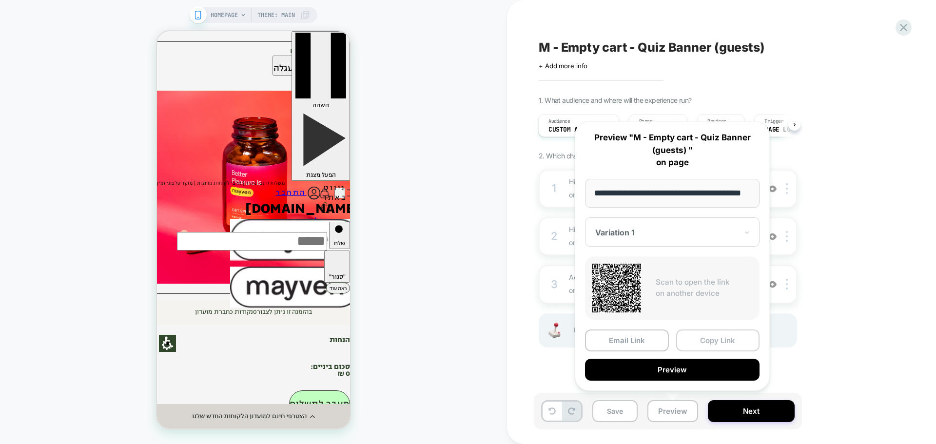
click at [711, 345] on button "Copy Link" at bounding box center [718, 340] width 84 height 22
